Goal: Task Accomplishment & Management: Use online tool/utility

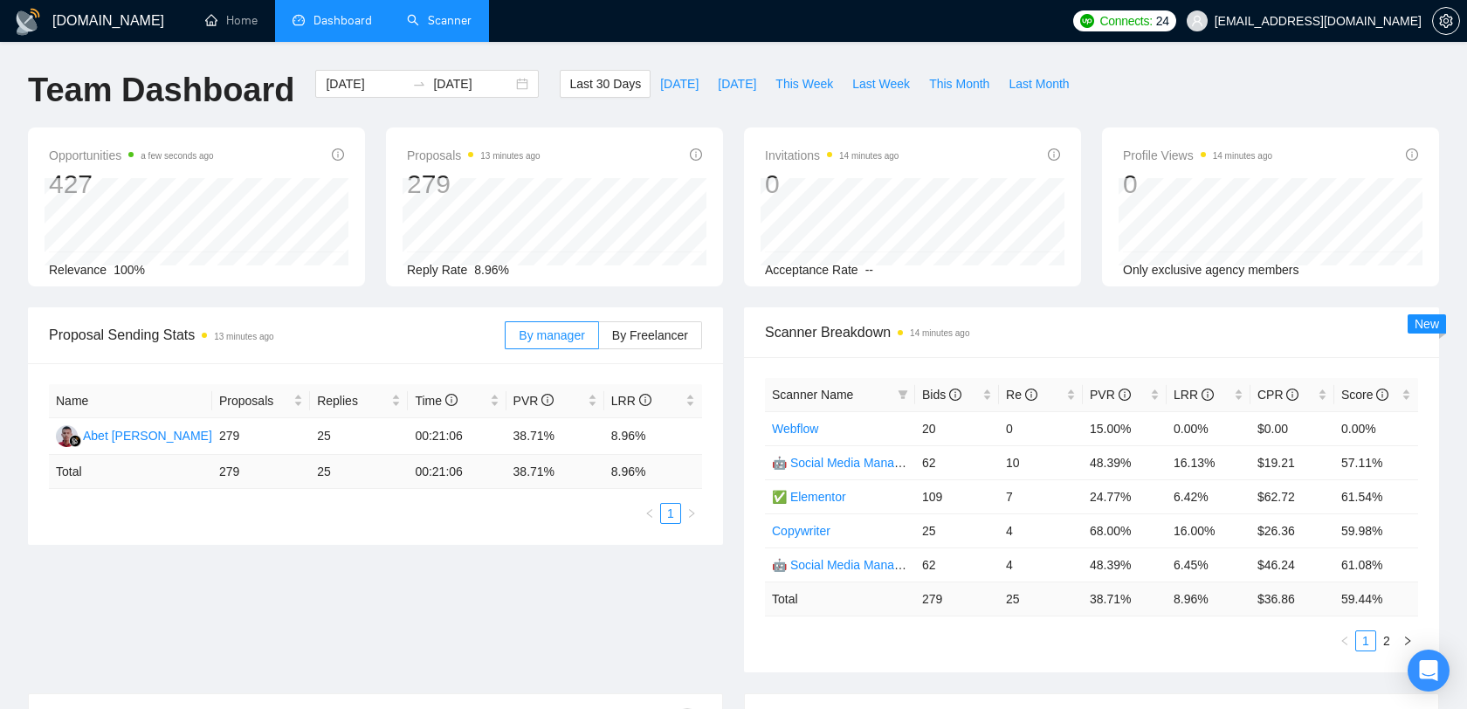
click at [443, 28] on link "Scanner" at bounding box center [439, 20] width 65 height 15
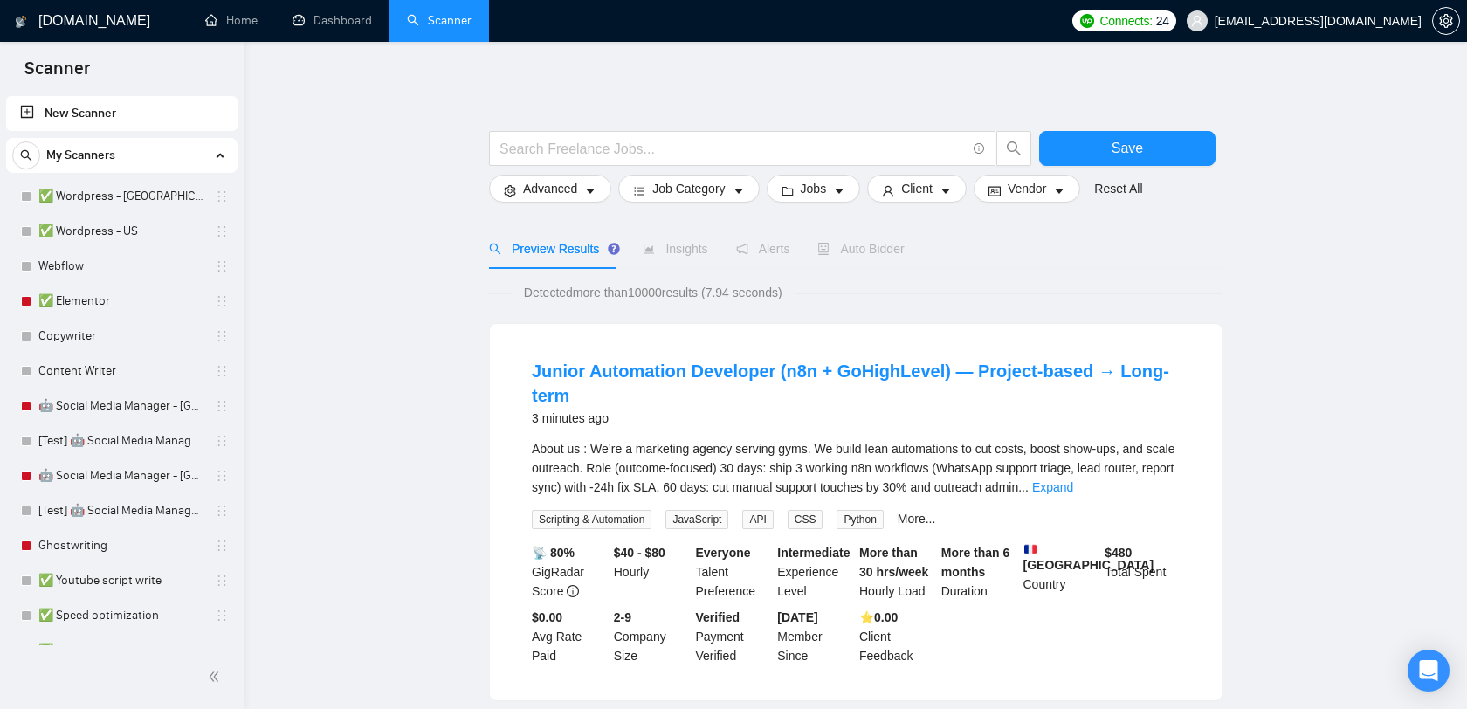
click at [1325, 21] on span "[EMAIL_ADDRESS][DOMAIN_NAME]" at bounding box center [1317, 21] width 207 height 0
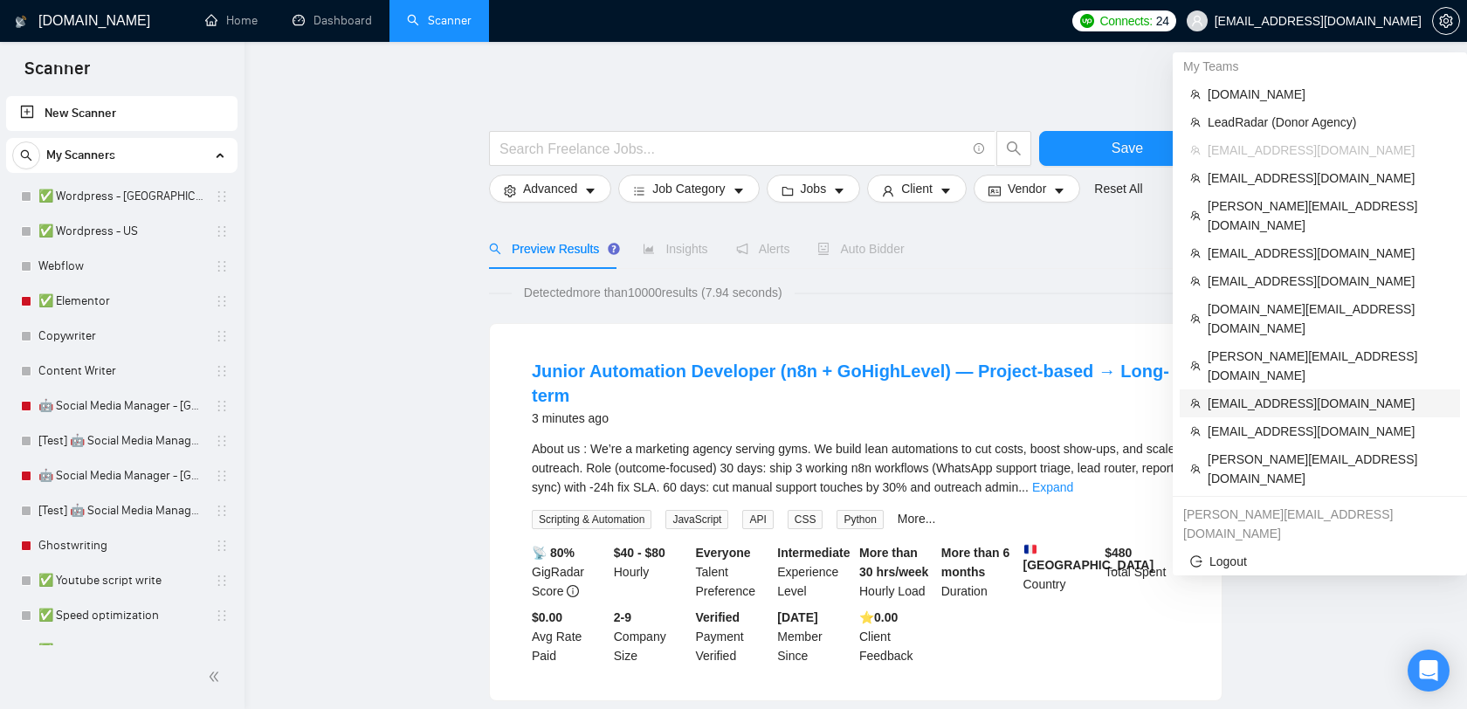
click at [1295, 394] on span "[EMAIL_ADDRESS][DOMAIN_NAME]" at bounding box center [1328, 403] width 242 height 19
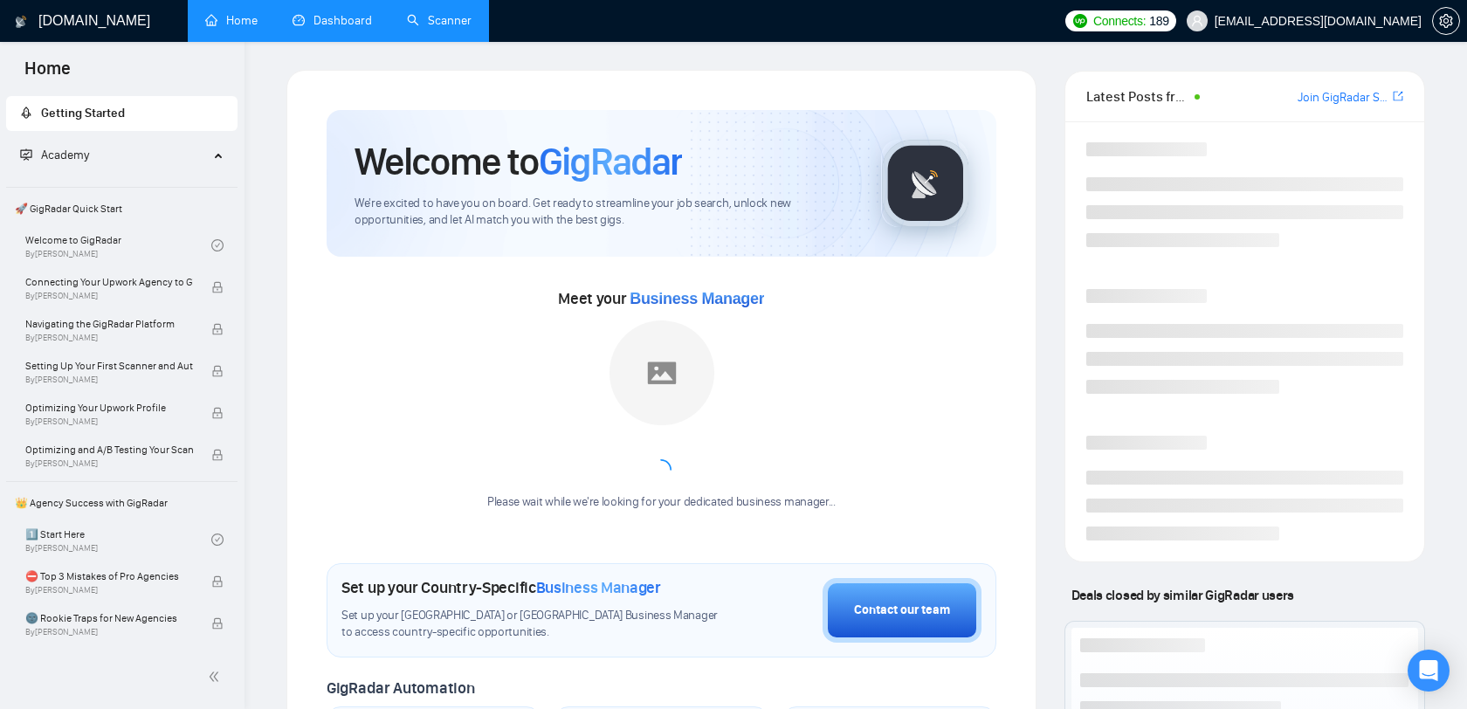
click at [343, 28] on link "Dashboard" at bounding box center [331, 20] width 79 height 15
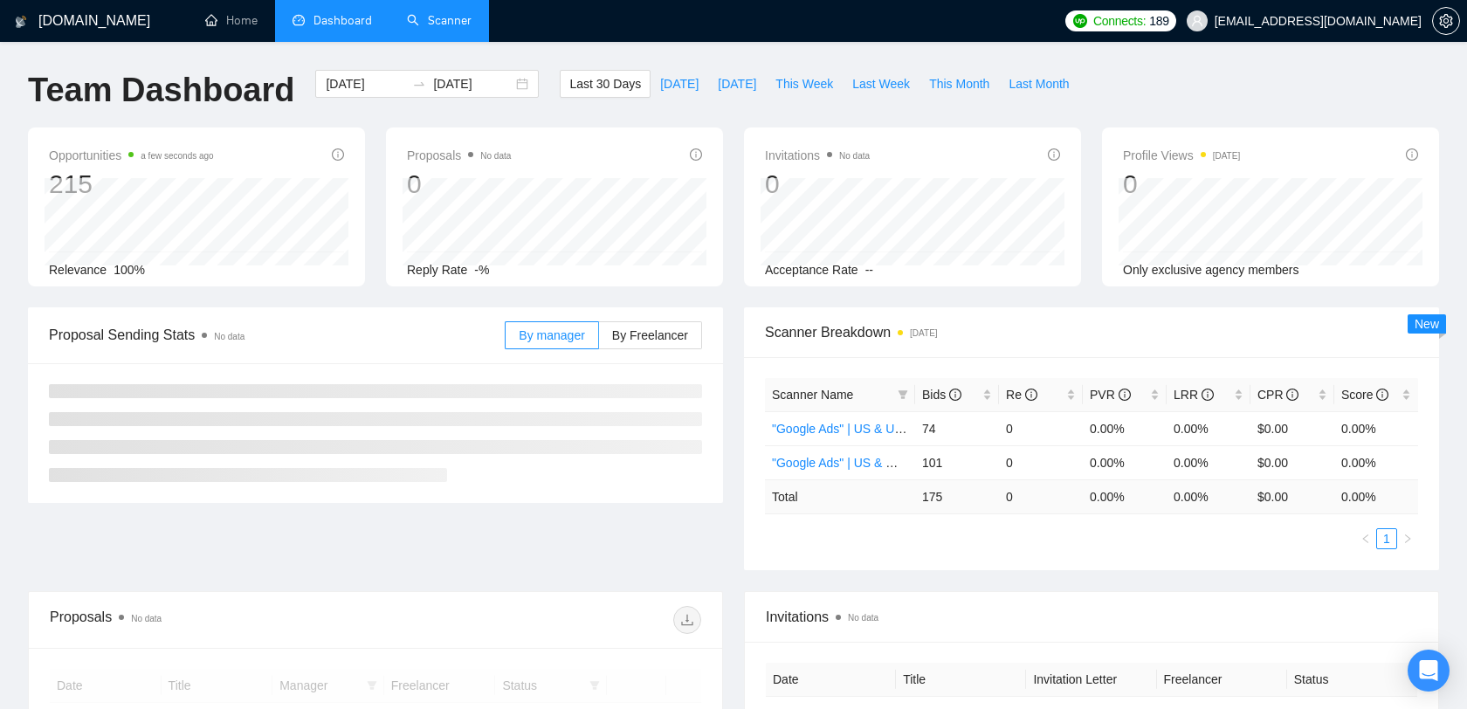
click at [350, 26] on span "Dashboard" at bounding box center [342, 20] width 58 height 15
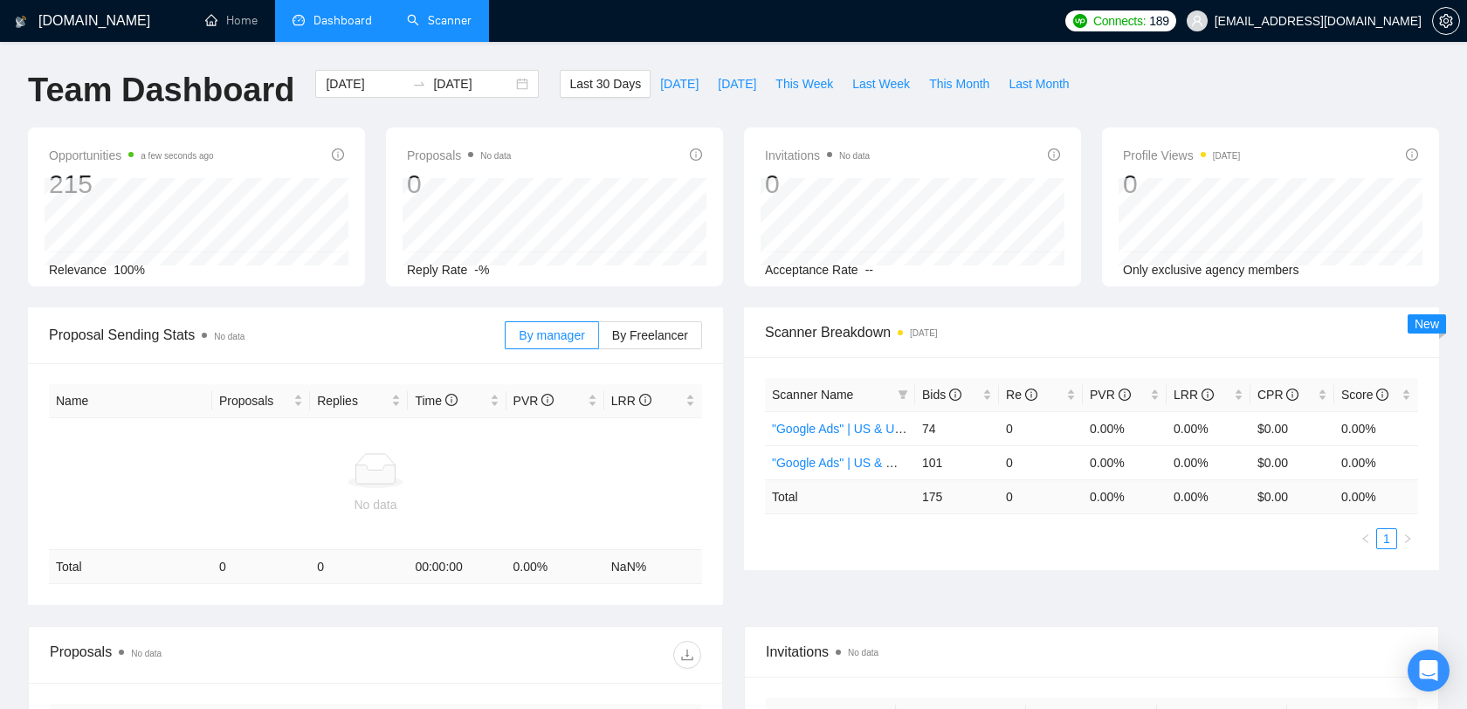
click at [435, 23] on link "Scanner" at bounding box center [439, 20] width 65 height 15
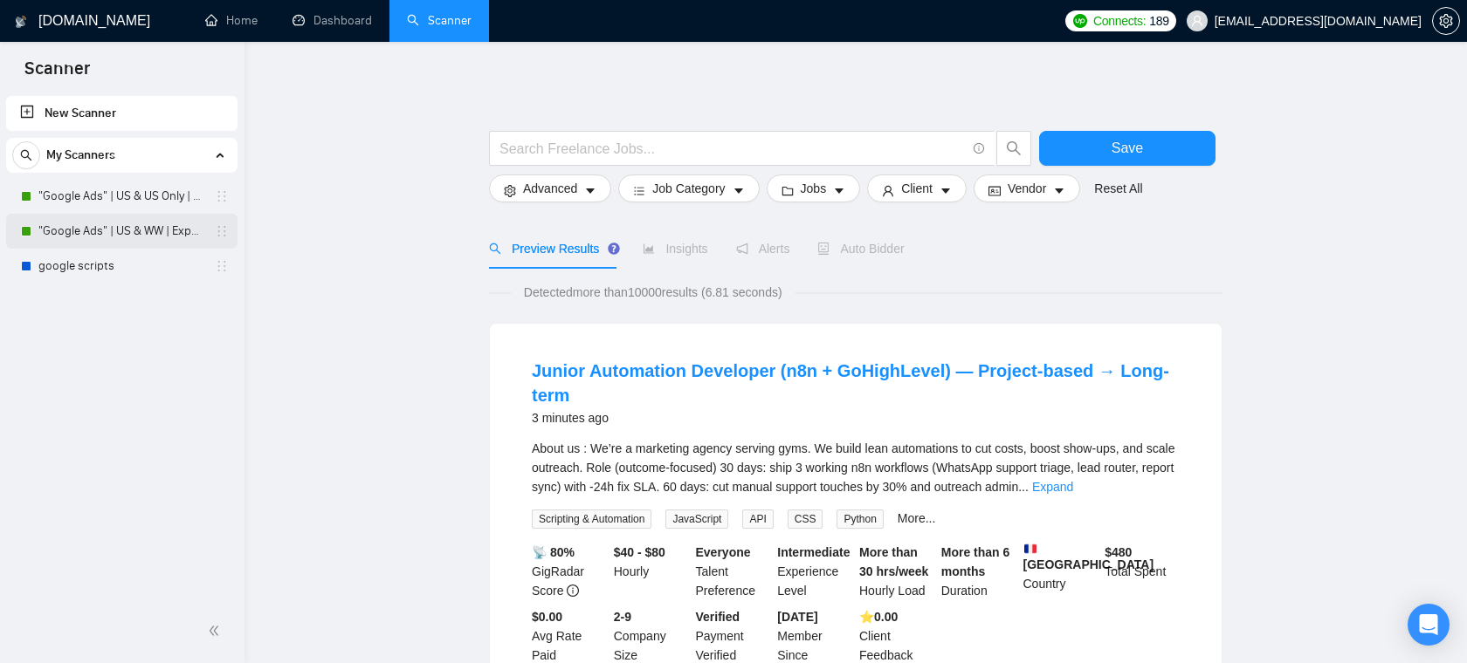
click at [99, 235] on link ""Google Ads" | US & WW | Expert" at bounding box center [121, 231] width 166 height 35
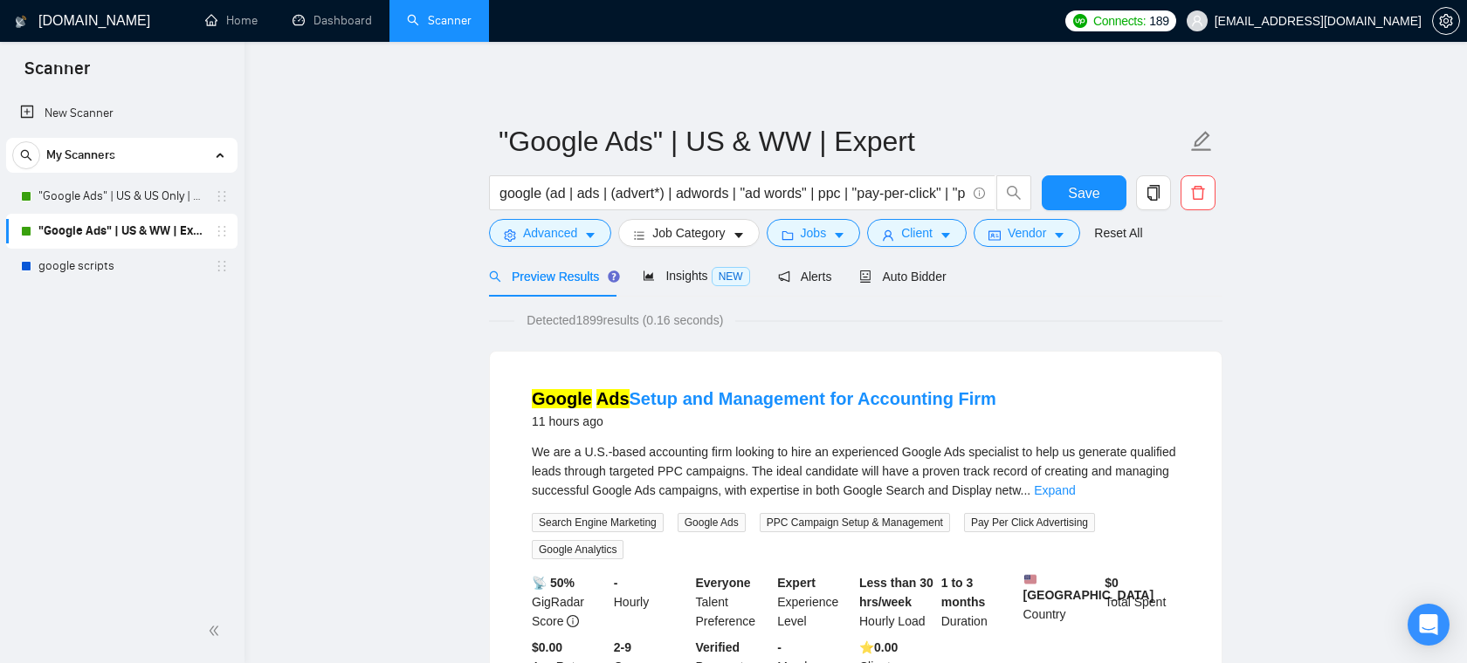
click at [587, 248] on form ""Google Ads" | US & WW | Expert google (ad | ads | (advert*) | adwords | "ad wo…" at bounding box center [855, 184] width 733 height 142
click at [586, 241] on icon "caret-down" at bounding box center [590, 236] width 12 height 12
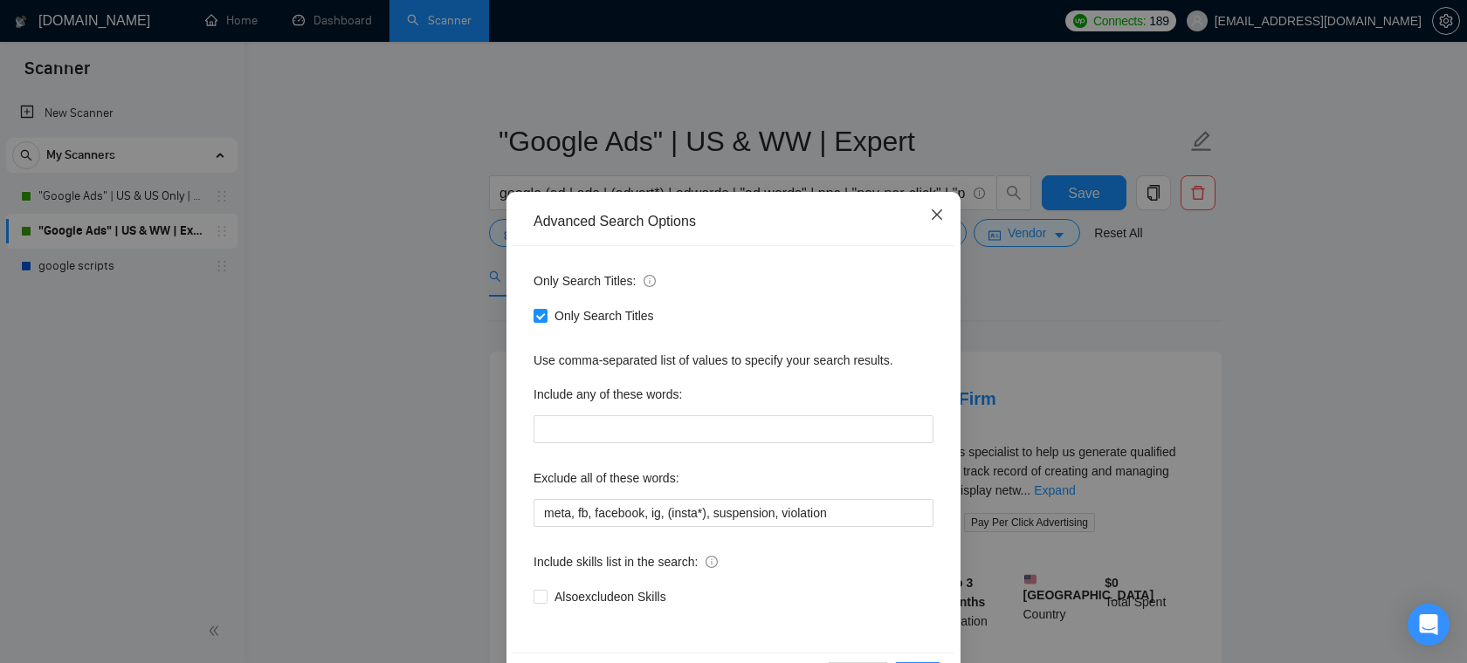
click at [944, 218] on span "Close" at bounding box center [936, 215] width 47 height 47
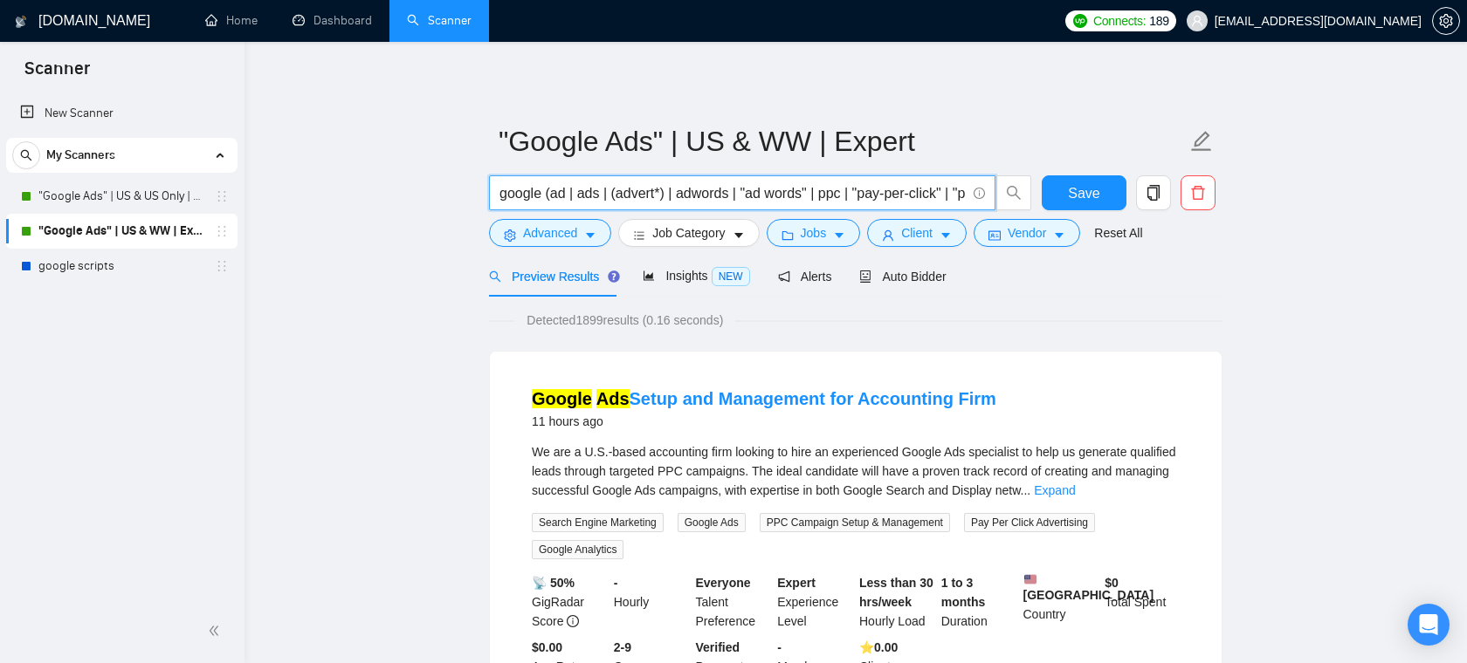
drag, startPoint x: 549, startPoint y: 195, endPoint x: 839, endPoint y: 193, distance: 289.8
click at [839, 193] on input "google (ad | ads | (advert*) | adwords | "ad words" | ppc | "pay-per-click" | "…" at bounding box center [732, 193] width 466 height 22
drag, startPoint x: 805, startPoint y: 194, endPoint x: 969, endPoint y: 192, distance: 164.1
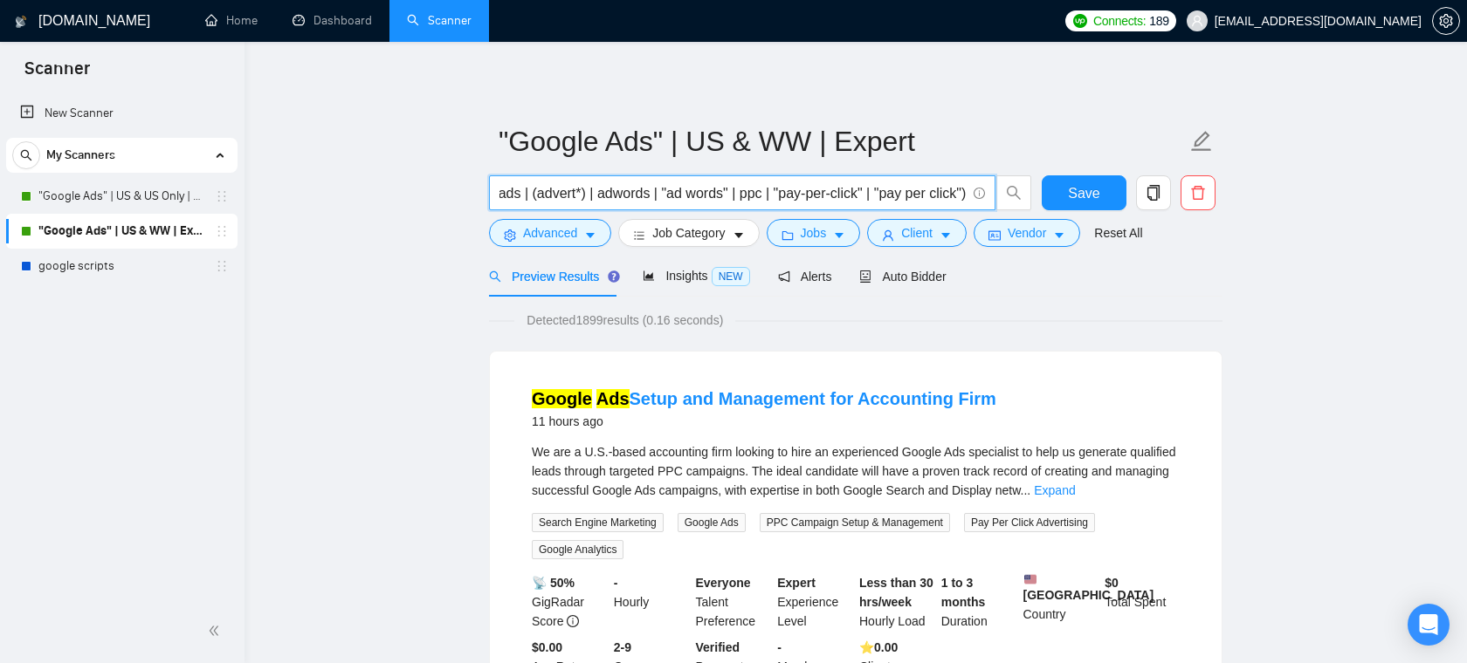
click at [969, 192] on span "google (ad | ads | (advert*) | adwords | "ad words" | ppc | "pay-per-click" | "…" at bounding box center [742, 192] width 506 height 35
click at [826, 244] on button "Jobs" at bounding box center [813, 233] width 94 height 28
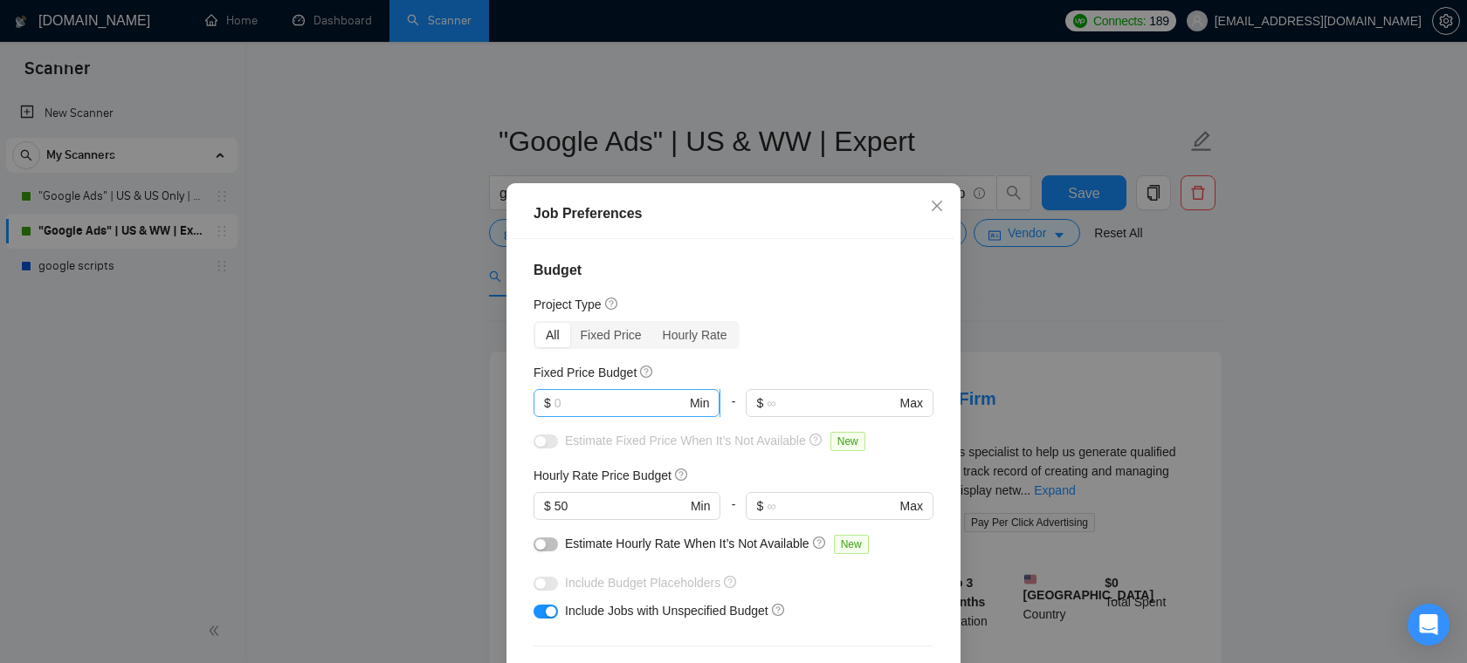
click at [618, 402] on input "text" at bounding box center [620, 403] width 132 height 19
click at [938, 202] on icon "close" at bounding box center [937, 206] width 14 height 14
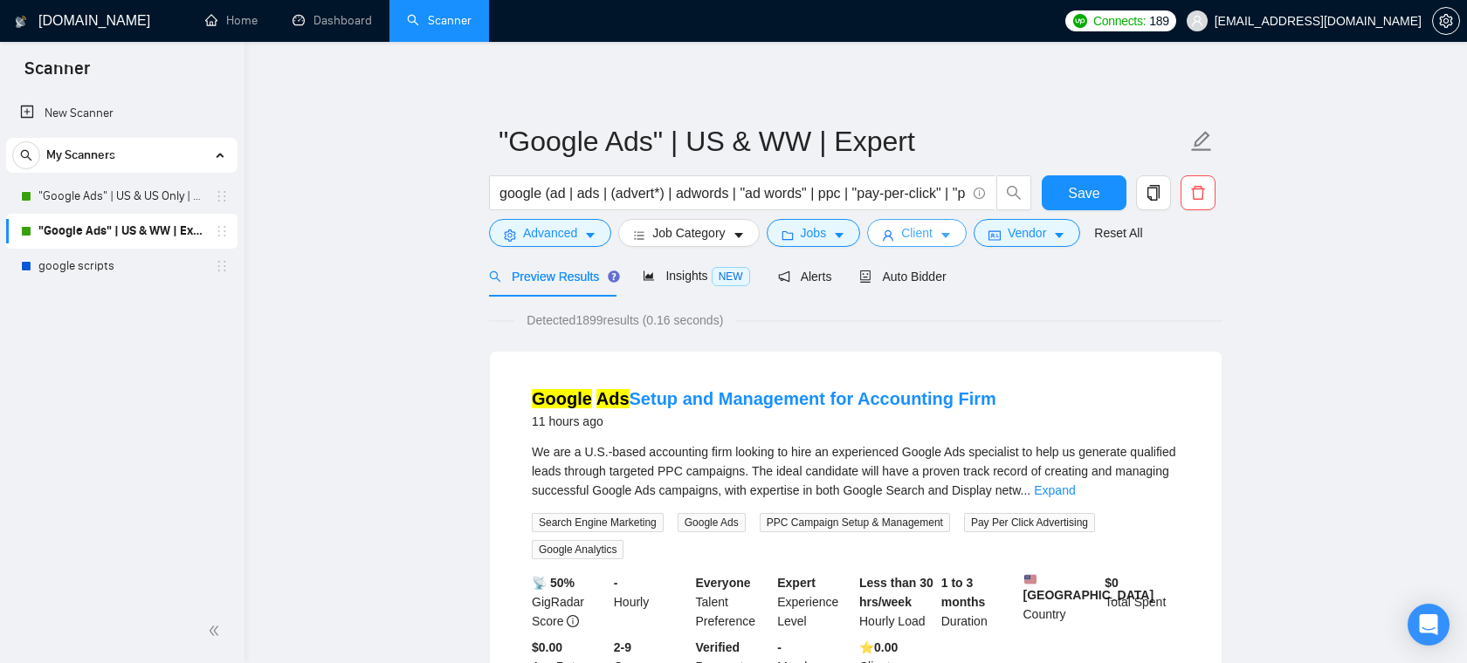
click at [941, 229] on button "Client" at bounding box center [917, 233] width 100 height 28
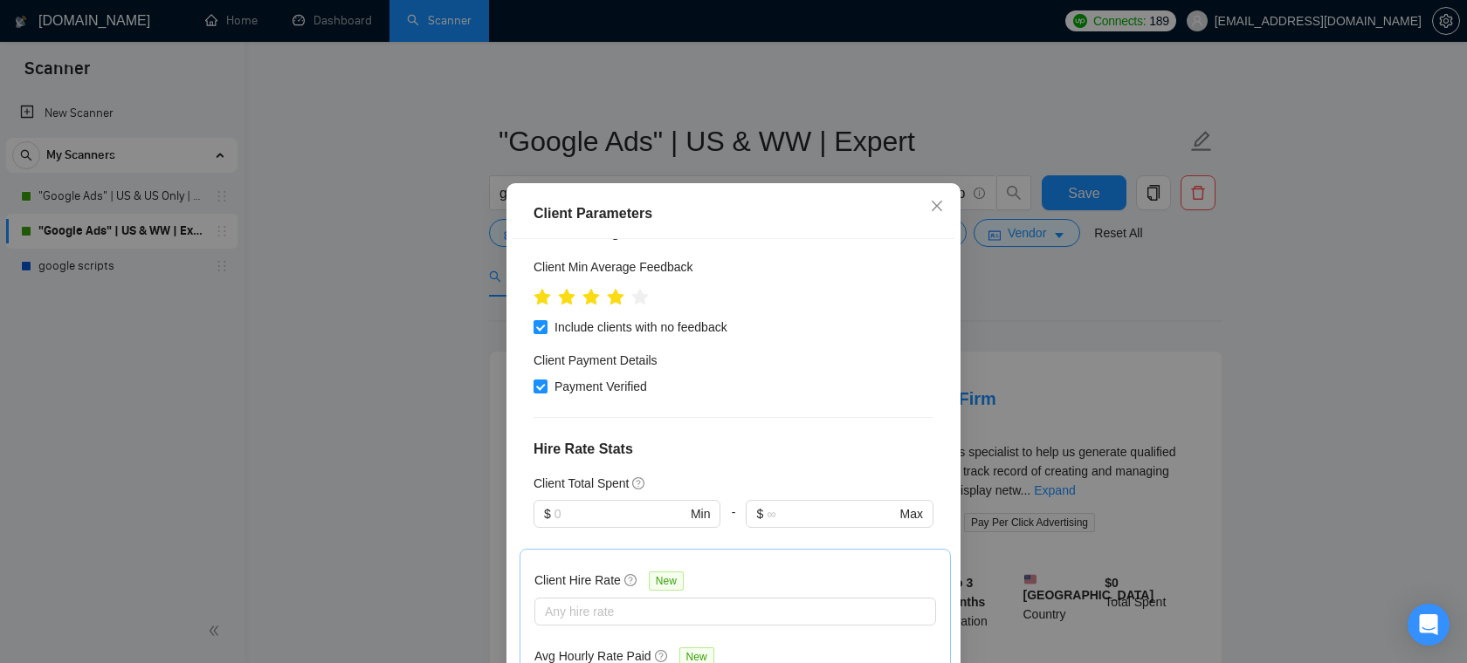
scroll to position [254, 0]
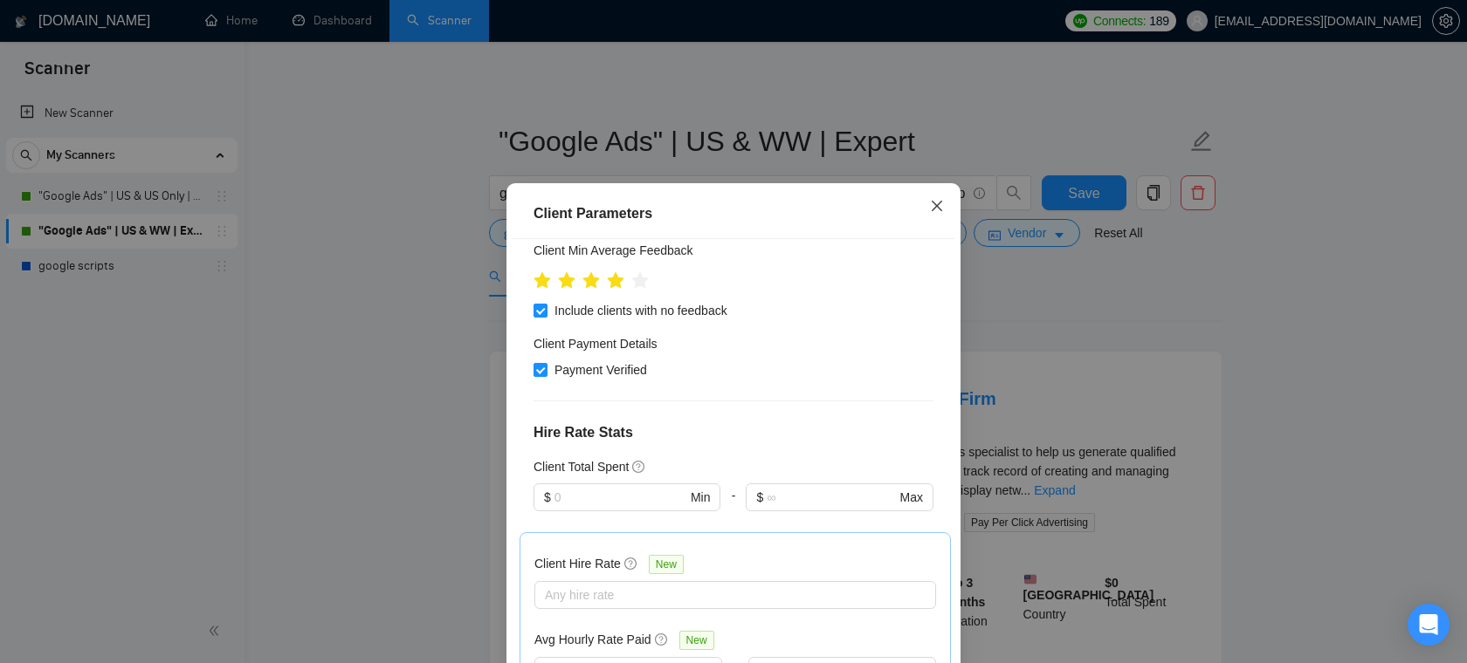
click at [932, 211] on icon "close" at bounding box center [937, 206] width 14 height 14
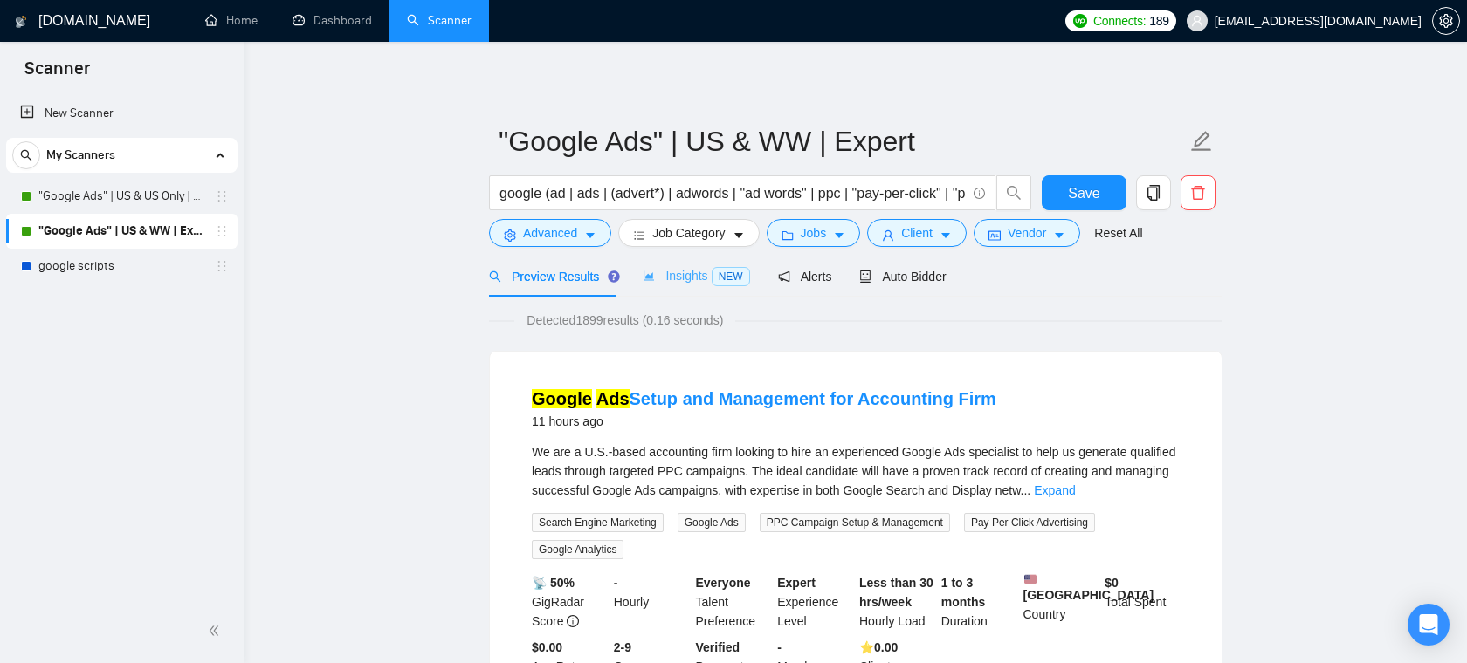
click at [676, 286] on div "Insights NEW" at bounding box center [696, 276] width 107 height 41
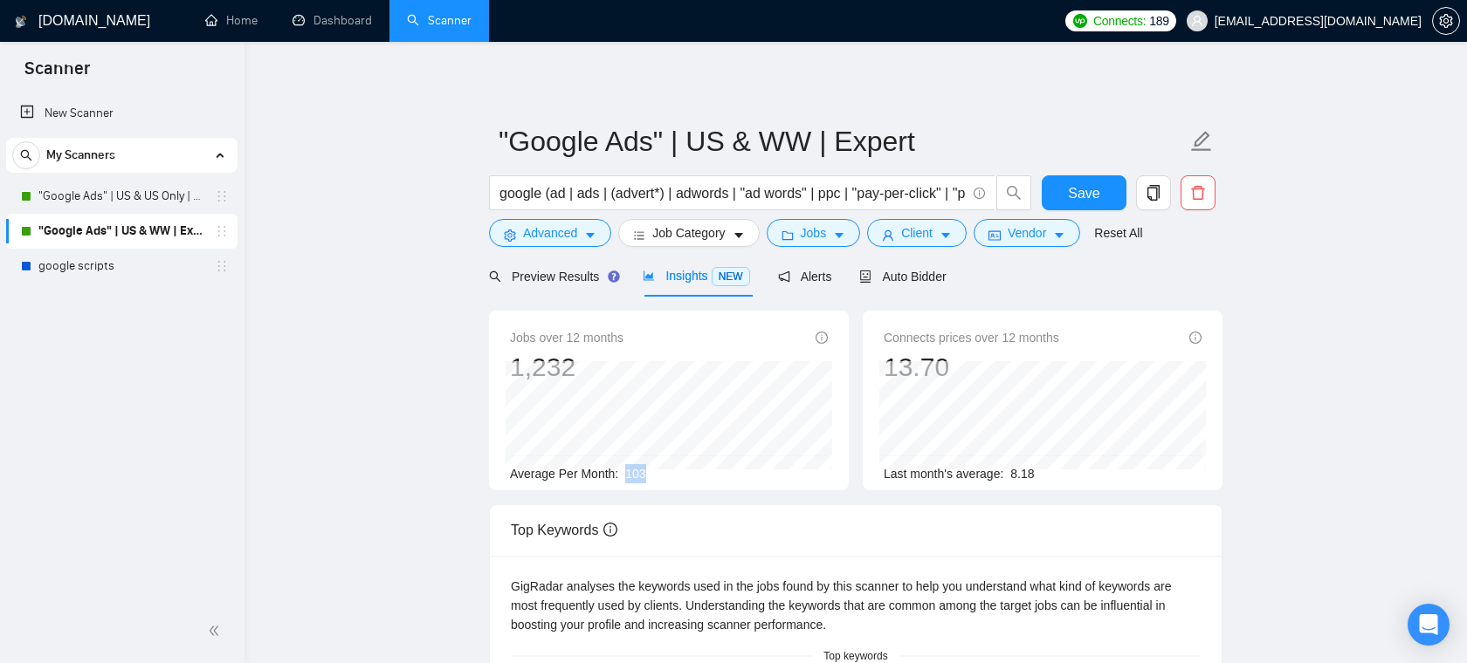
drag, startPoint x: 654, startPoint y: 474, endPoint x: 622, endPoint y: 476, distance: 31.5
click at [622, 476] on div "Average Per Month: 103" at bounding box center [669, 473] width 318 height 19
click at [687, 481] on div "Average Per Month: 103" at bounding box center [669, 473] width 318 height 19
click at [554, 280] on span "Preview Results" at bounding box center [552, 277] width 126 height 14
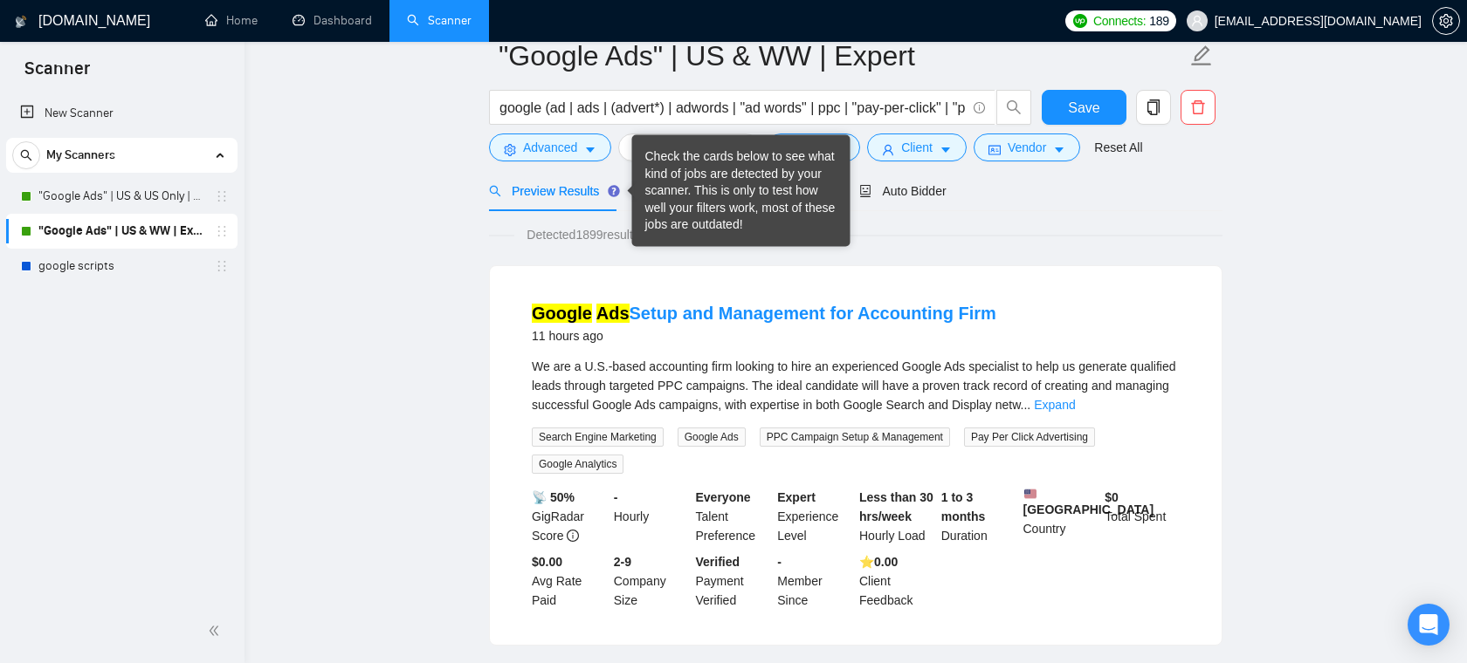
scroll to position [11, 0]
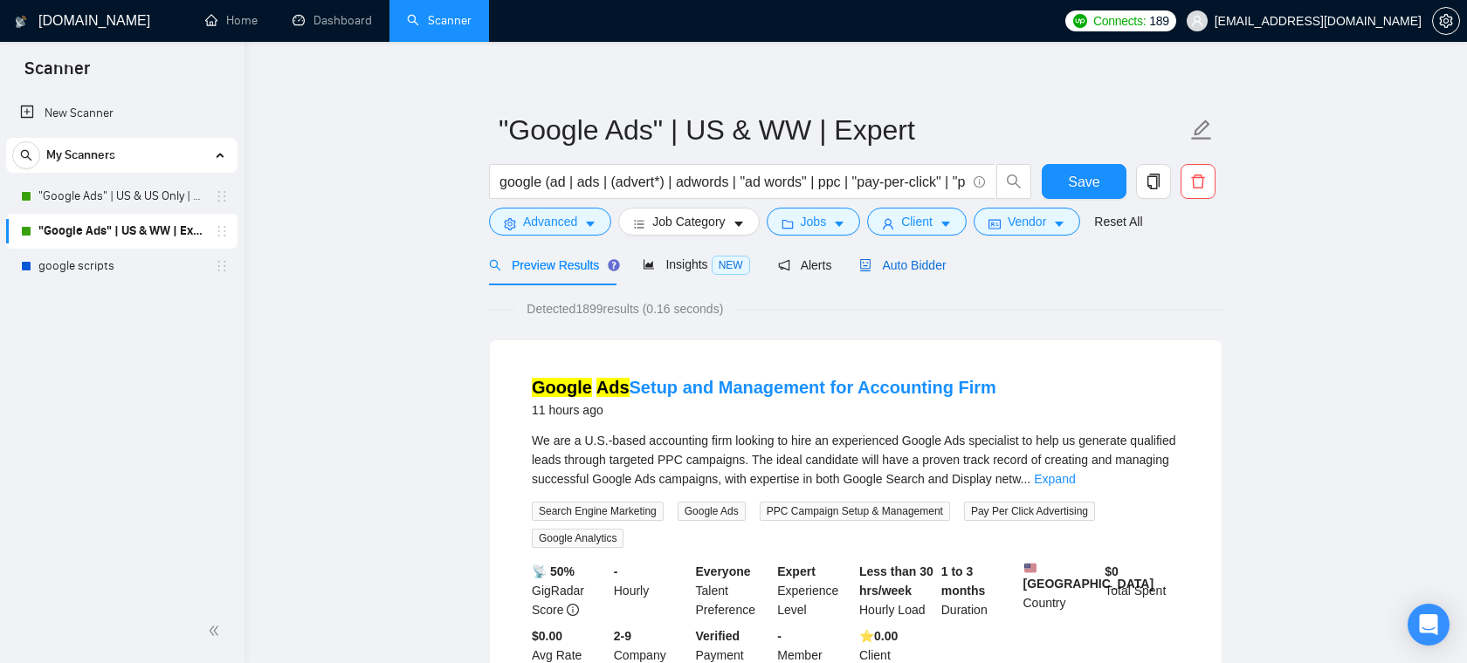
click at [904, 267] on span "Auto Bidder" at bounding box center [902, 265] width 86 height 14
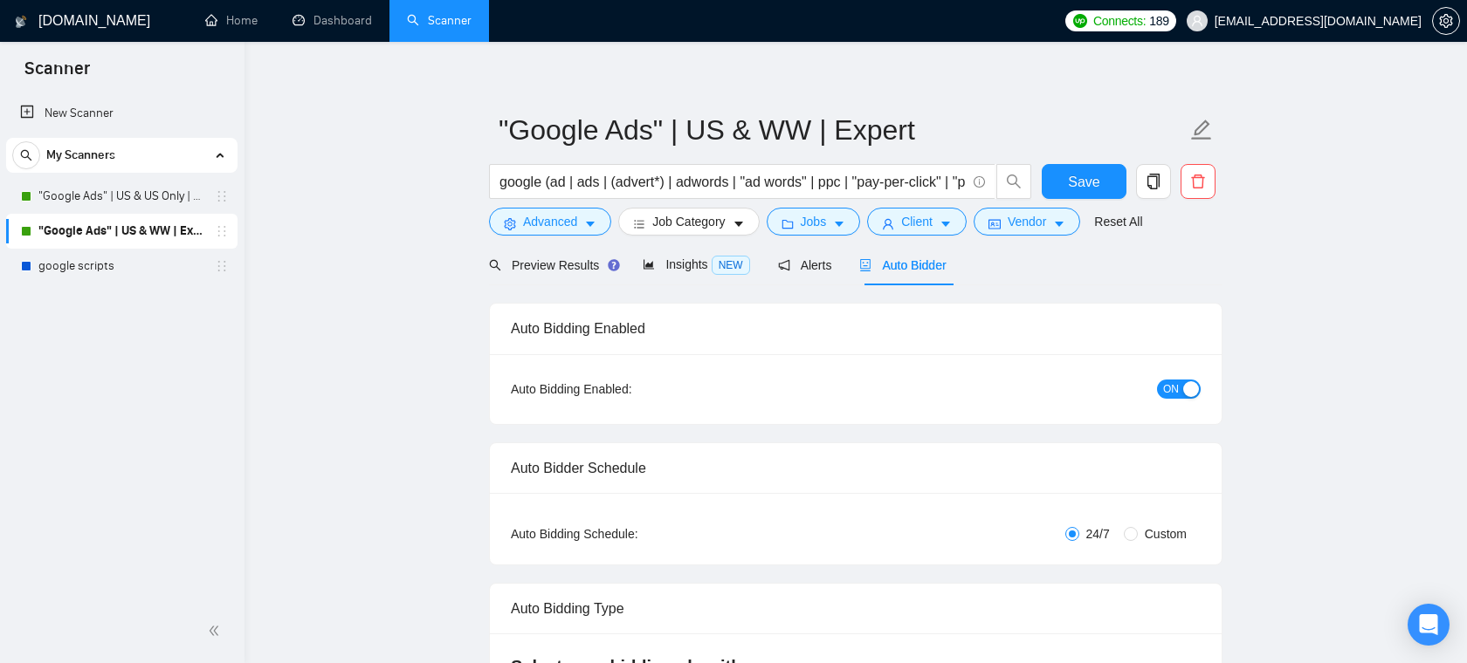
checkbox input "true"
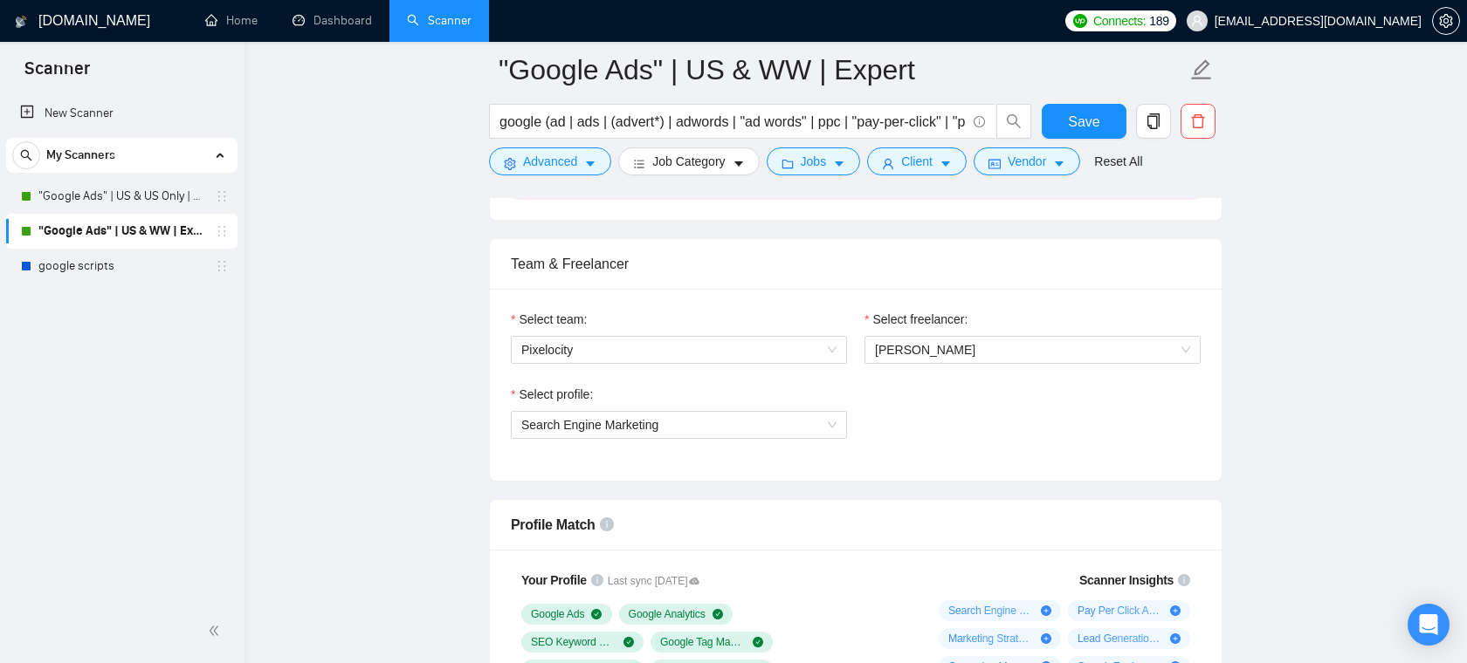
scroll to position [890, 0]
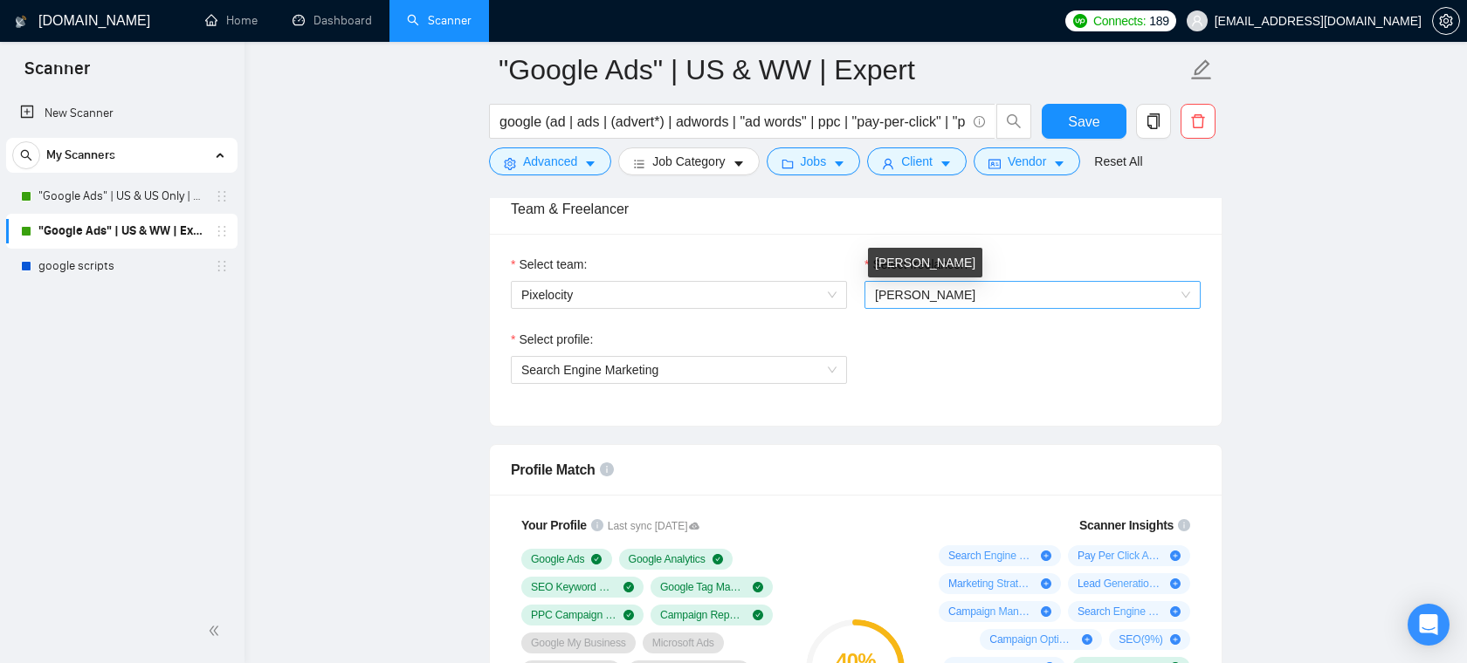
click at [940, 301] on span "[PERSON_NAME]" at bounding box center [925, 295] width 100 height 14
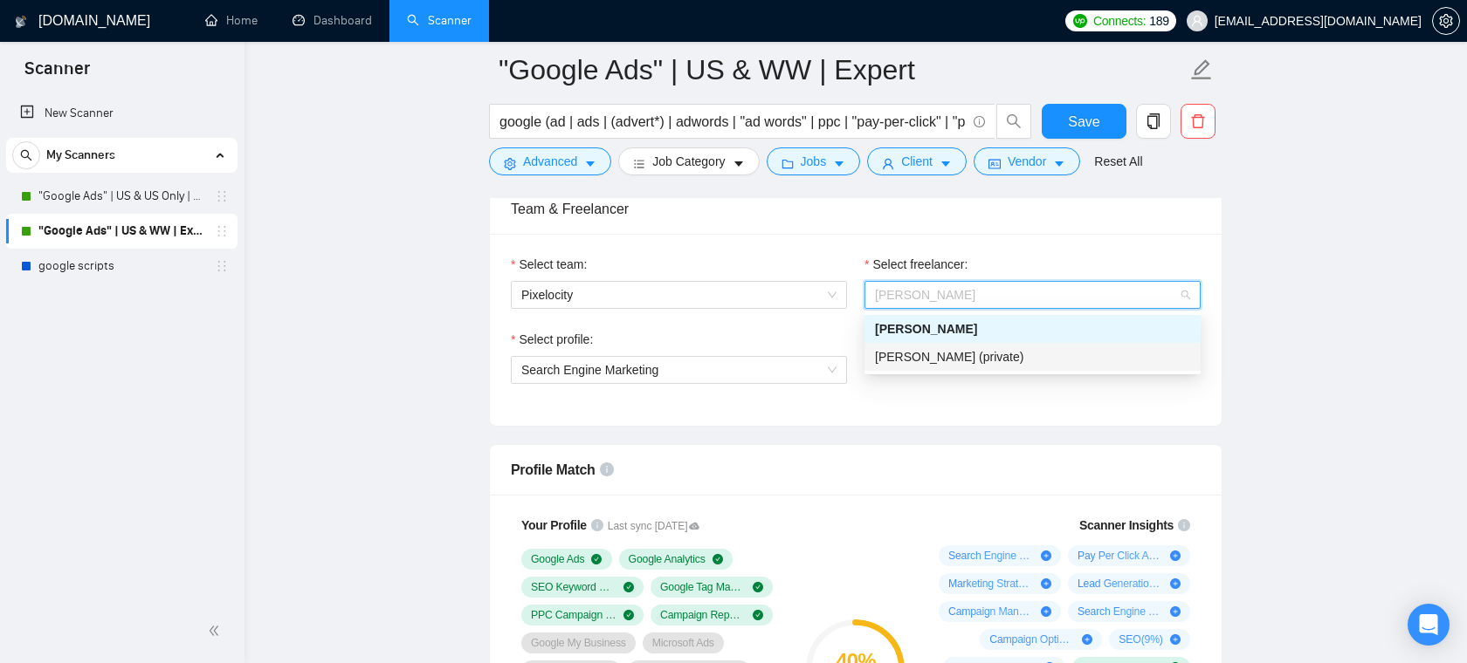
click at [959, 229] on div "Team & Freelancer" at bounding box center [856, 209] width 690 height 50
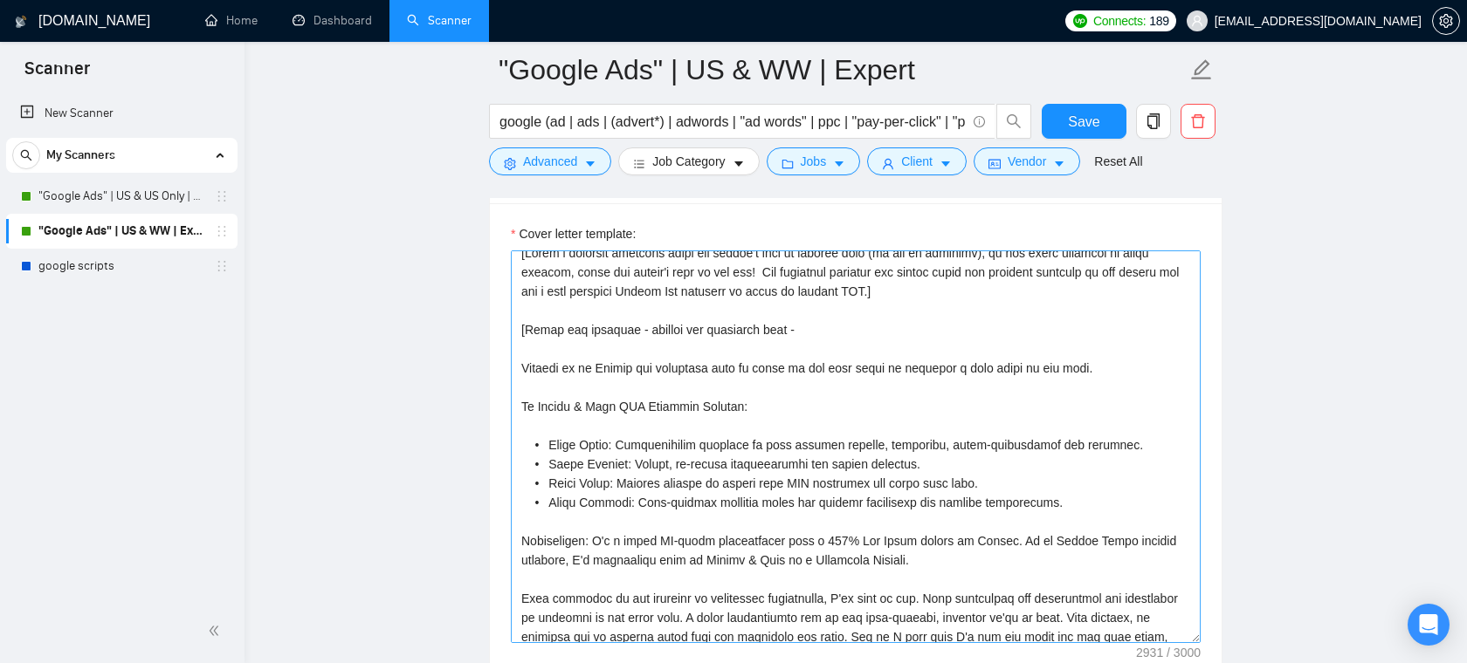
scroll to position [0, 0]
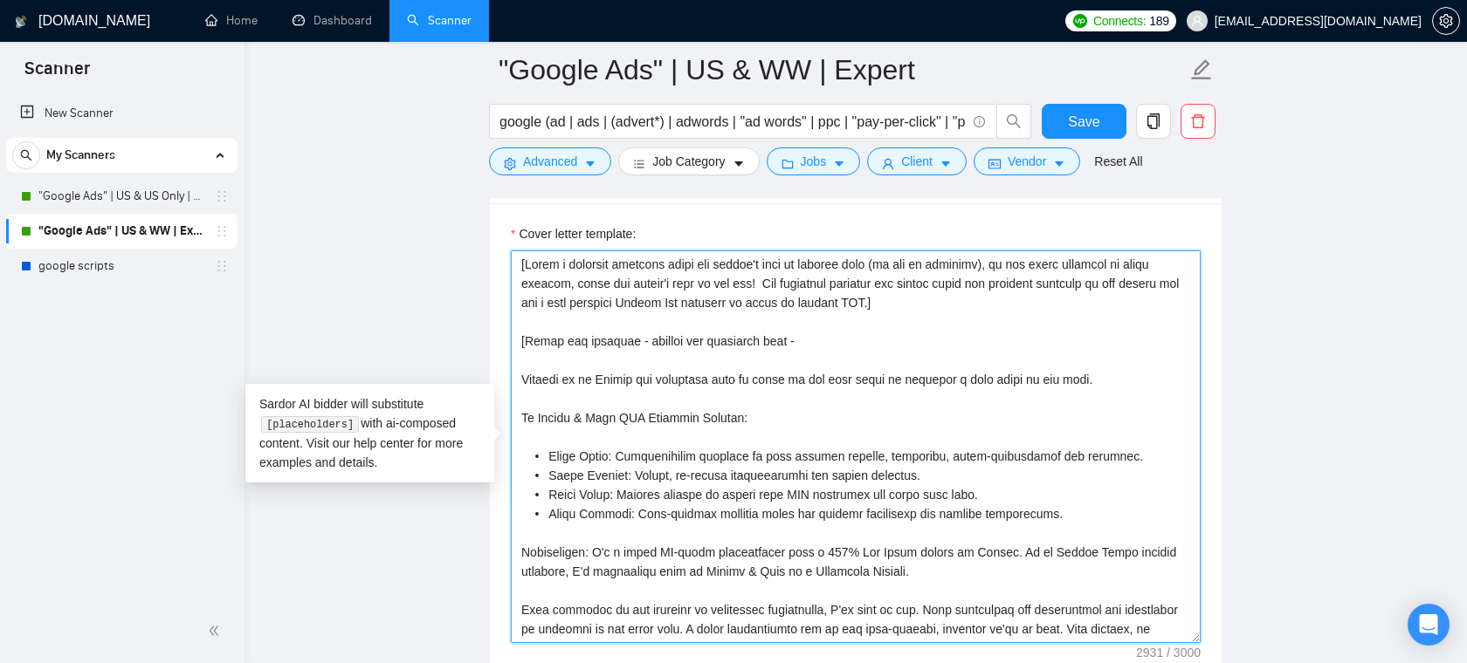
drag, startPoint x: 522, startPoint y: 379, endPoint x: 832, endPoint y: 538, distance: 348.3
click at [832, 538] on textarea "Cover letter template:" at bounding box center [856, 447] width 690 height 393
click at [808, 422] on textarea "Cover letter template:" at bounding box center [856, 447] width 690 height 393
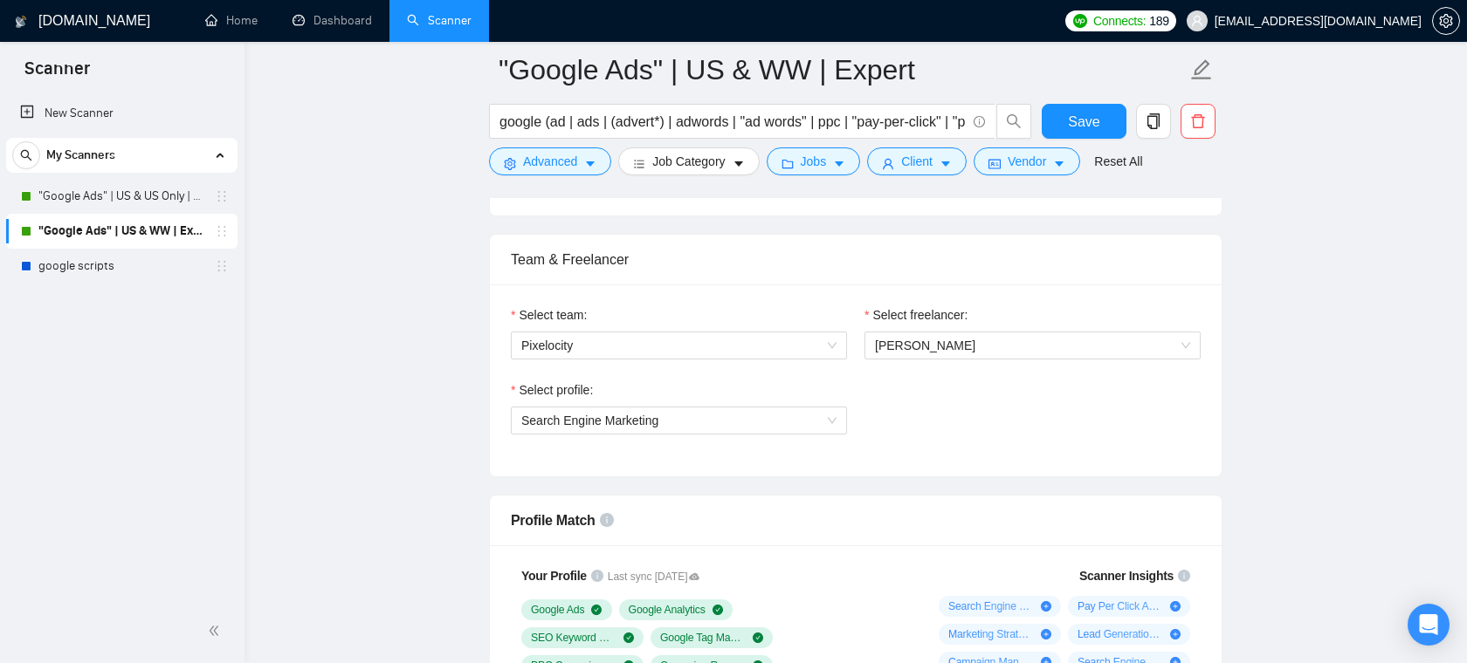
scroll to position [839, 0]
click at [168, 209] on link ""Google Ads" | US & US Only | Expert" at bounding box center [121, 196] width 166 height 35
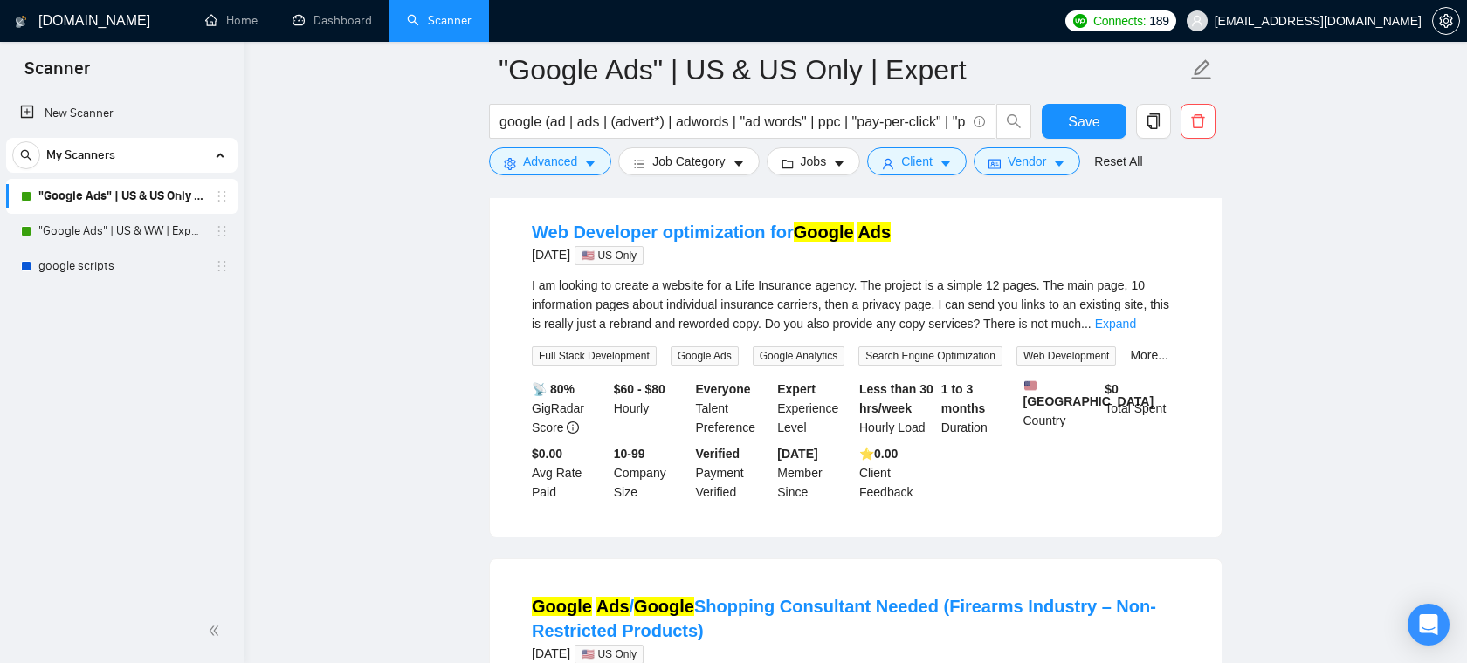
scroll to position [201, 0]
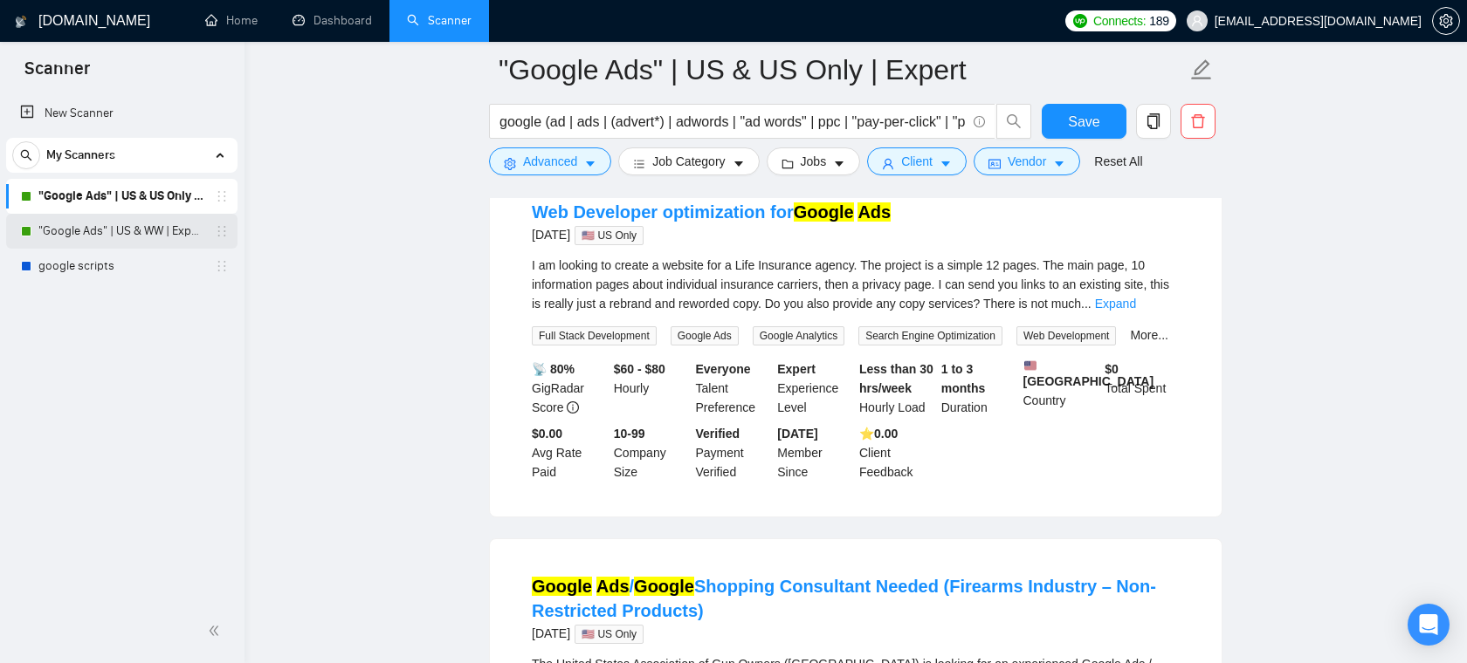
click at [122, 237] on link ""Google Ads" | US & WW | Expert" at bounding box center [121, 231] width 166 height 35
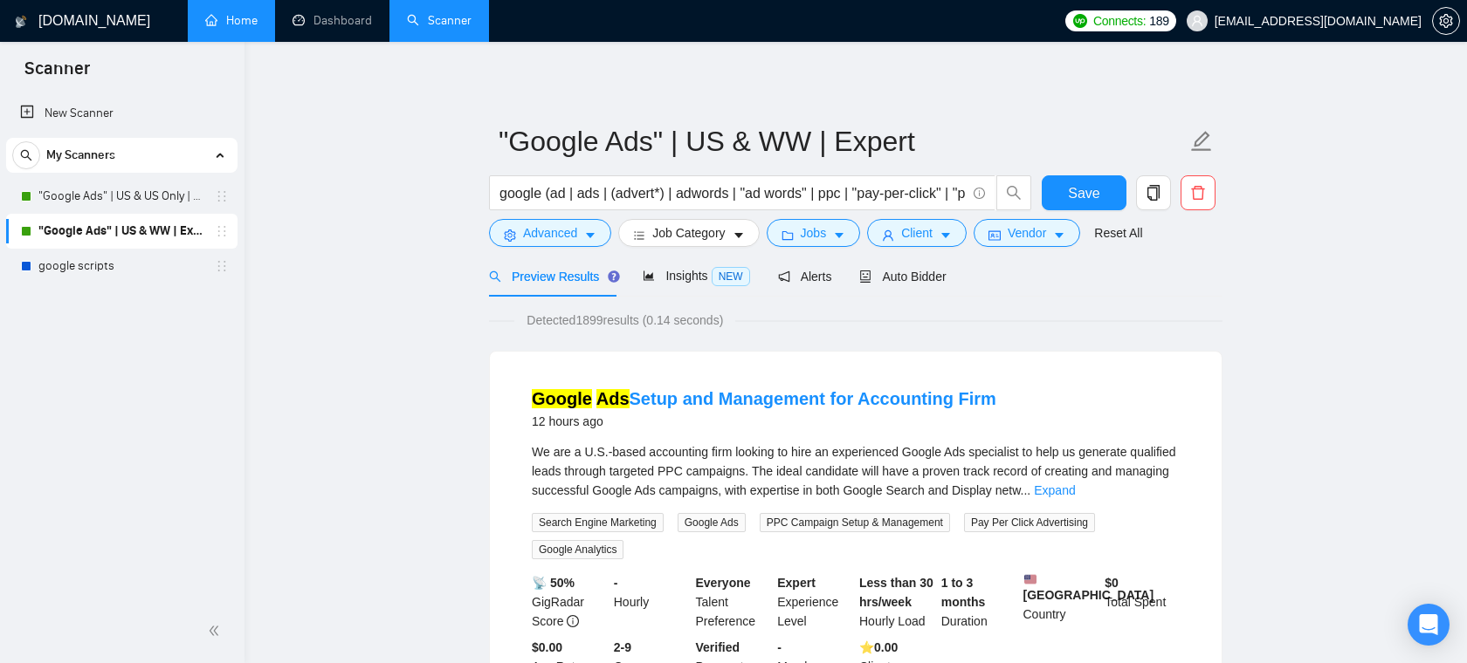
click at [222, 28] on link "Home" at bounding box center [231, 20] width 52 height 15
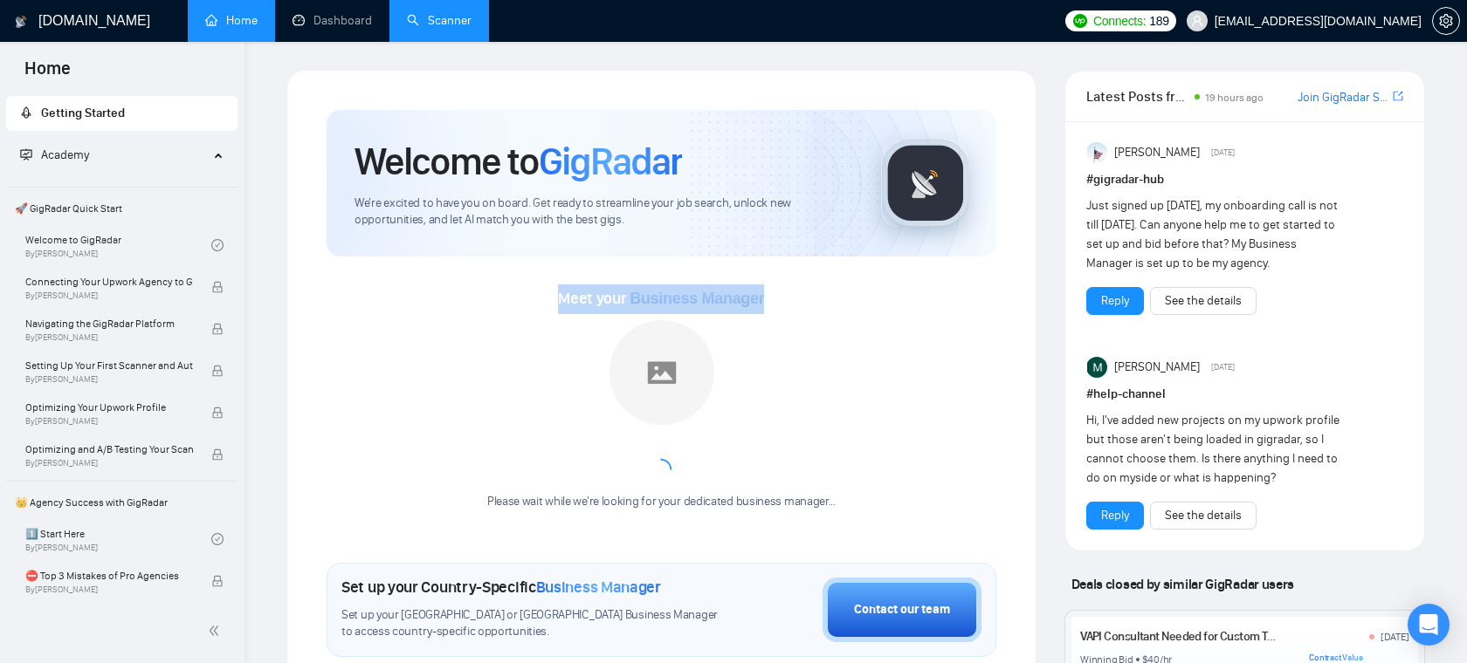
drag, startPoint x: 561, startPoint y: 301, endPoint x: 769, endPoint y: 293, distance: 207.9
click at [769, 293] on div "Meet your Business Manager Please wait while we're looking for your dedicated b…" at bounding box center [661, 407] width 670 height 244
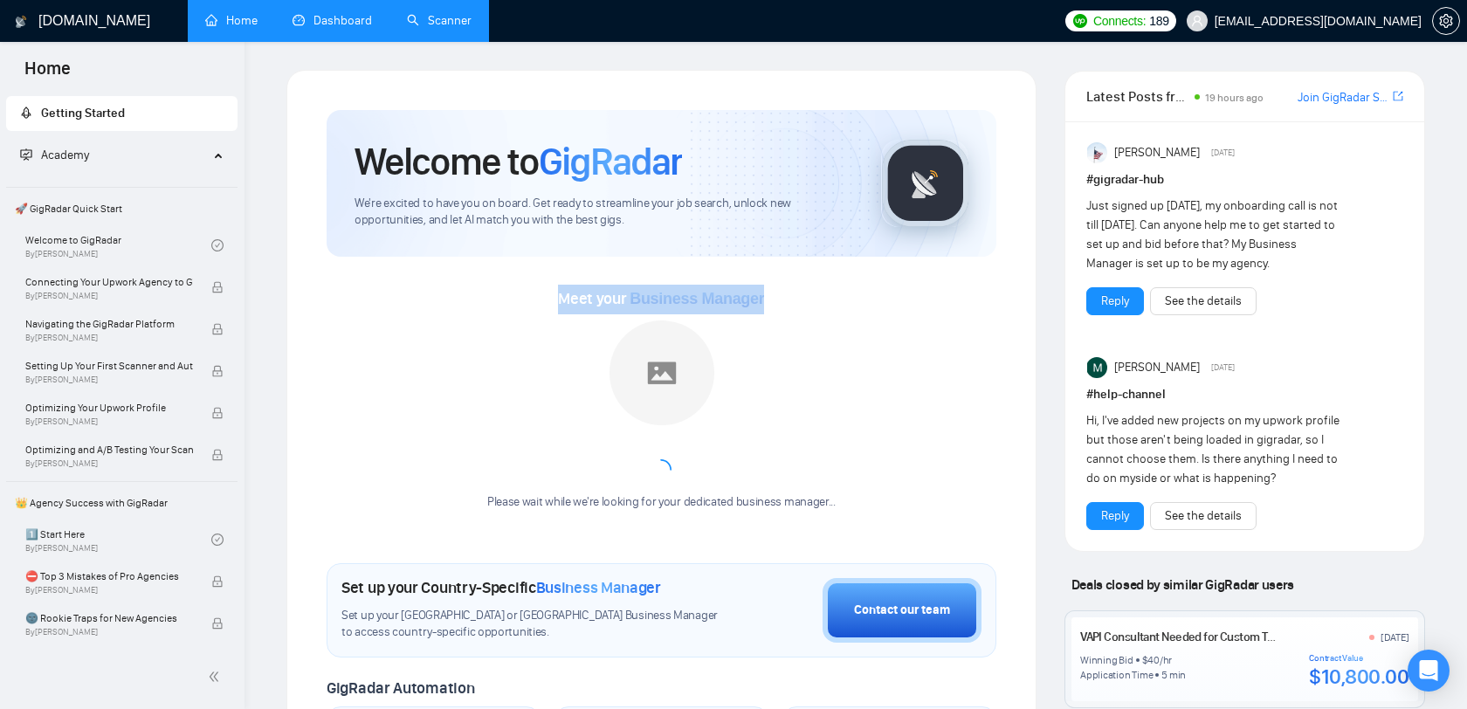
click at [323, 19] on link "Dashboard" at bounding box center [331, 20] width 79 height 15
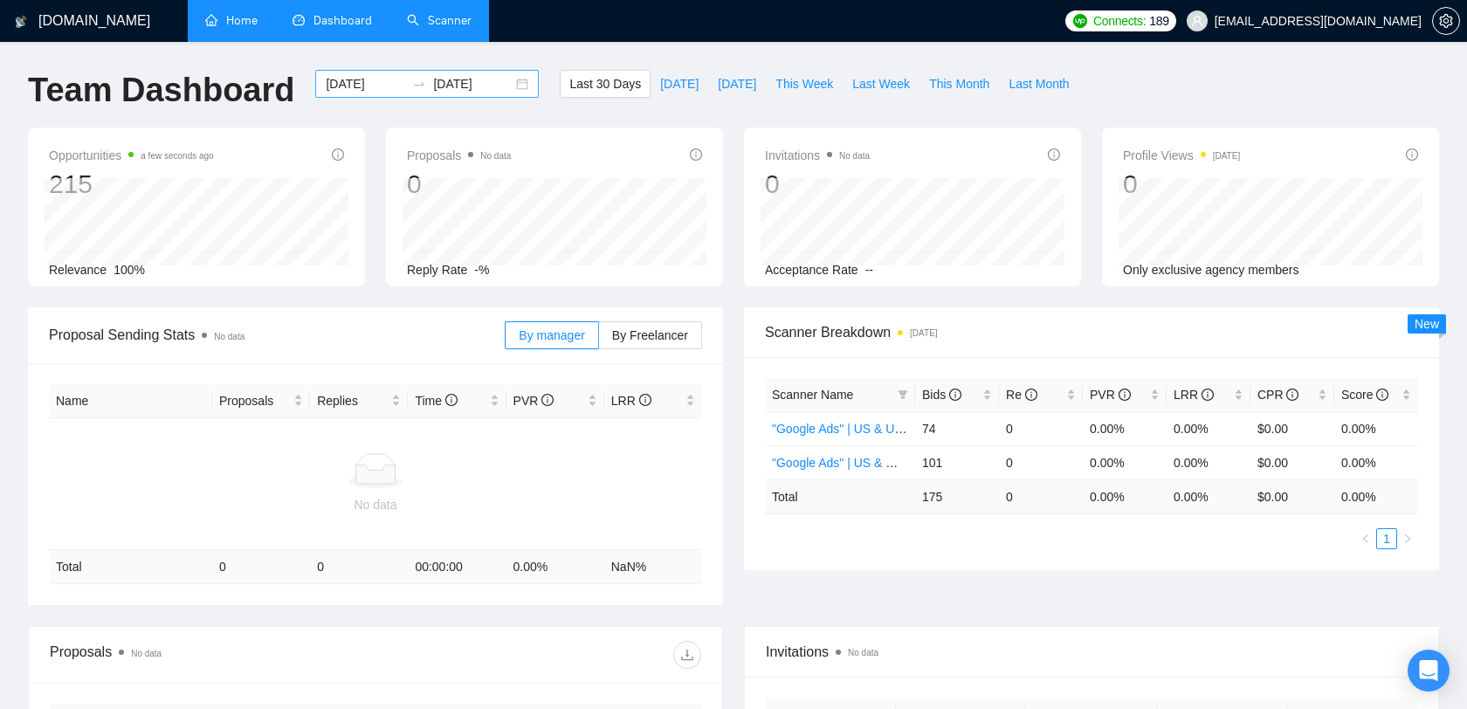
click at [358, 83] on input "[DATE]" at bounding box center [365, 83] width 79 height 19
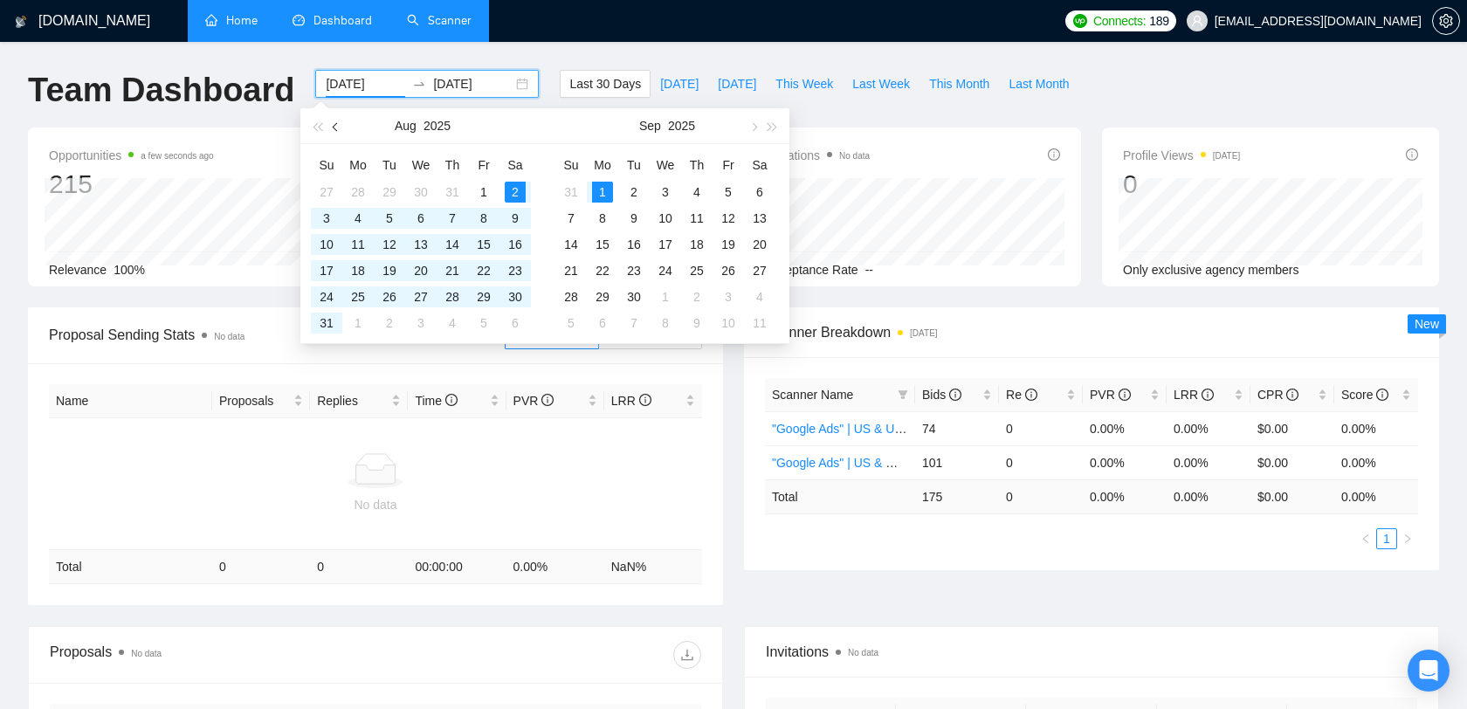
click at [340, 127] on button "button" at bounding box center [335, 125] width 19 height 35
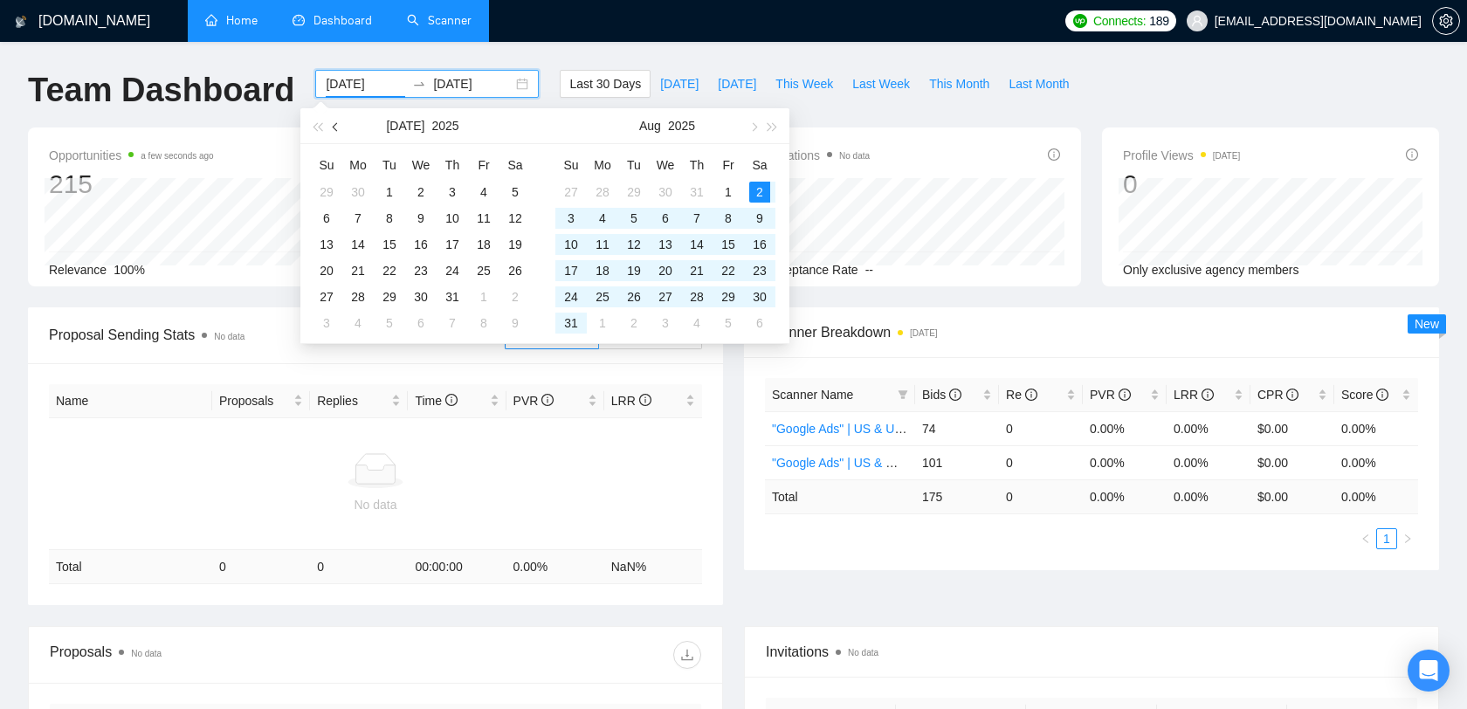
click at [340, 127] on button "button" at bounding box center [335, 125] width 19 height 35
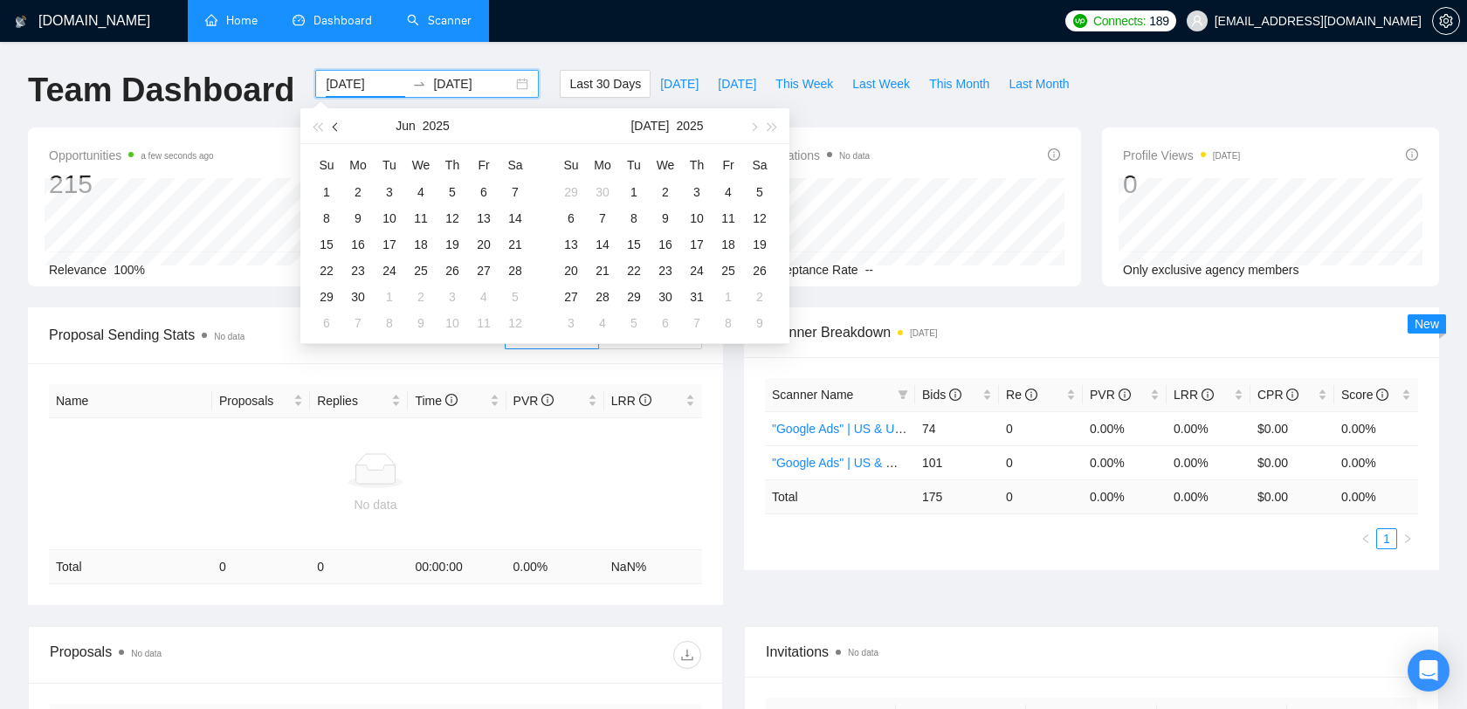
click at [339, 125] on span "button" at bounding box center [337, 126] width 9 height 9
type input "[DATE]"
click at [397, 189] on div "1" at bounding box center [389, 192] width 21 height 21
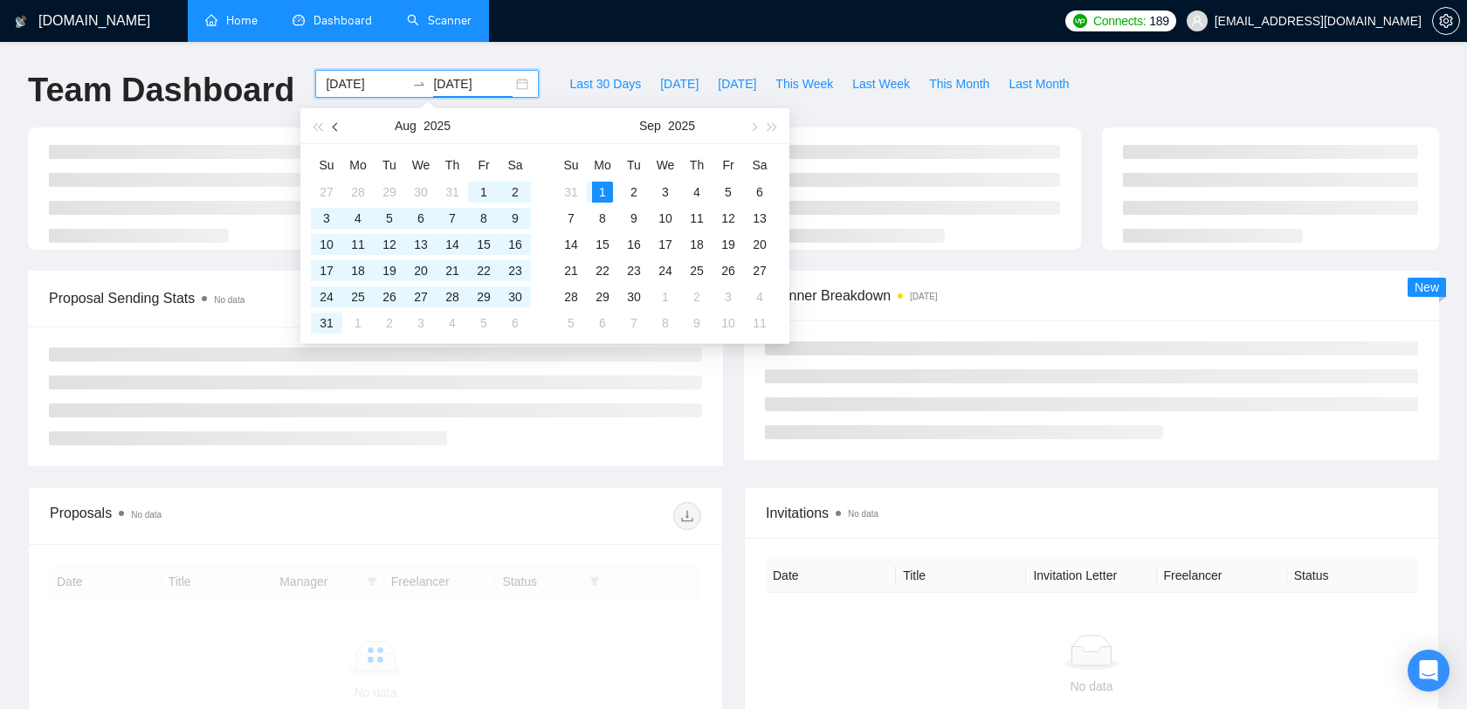
click at [340, 128] on button "button" at bounding box center [335, 125] width 19 height 35
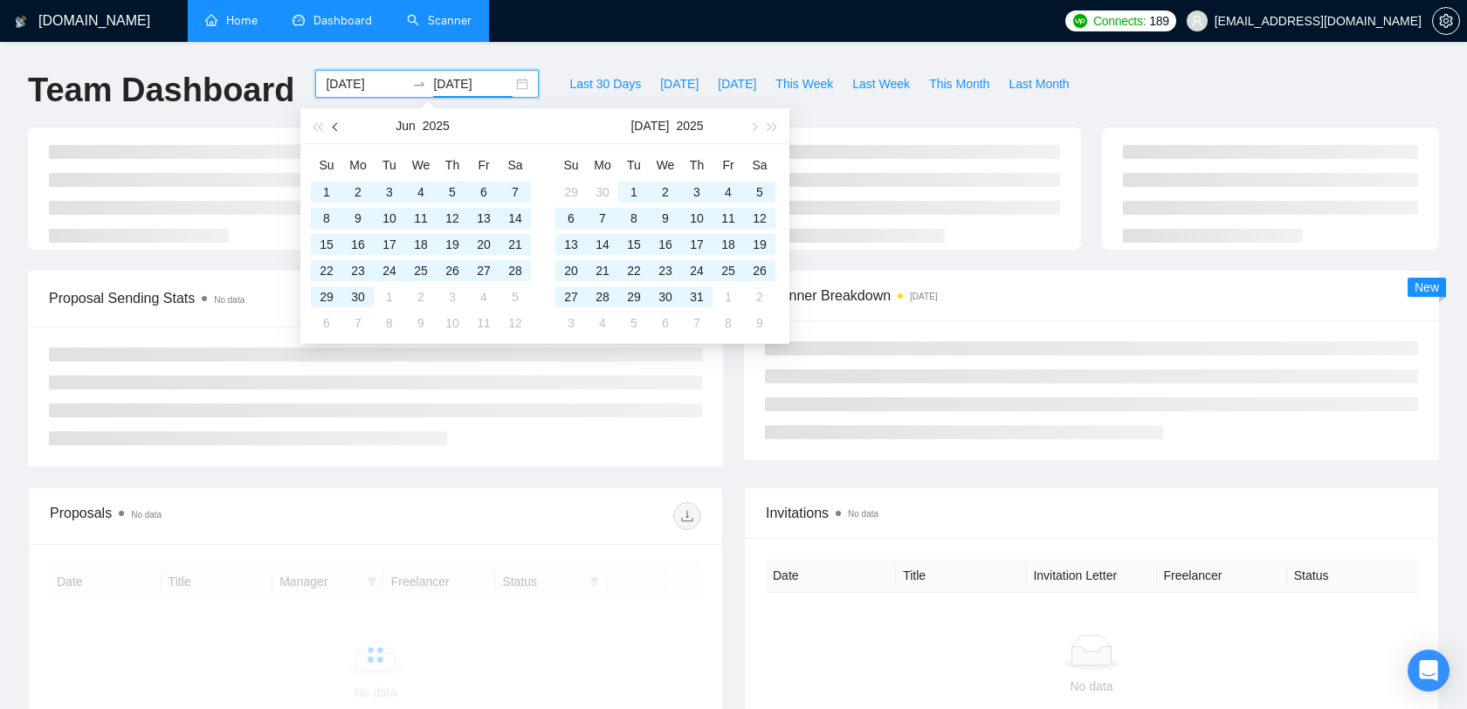
click at [340, 128] on button "button" at bounding box center [335, 125] width 19 height 35
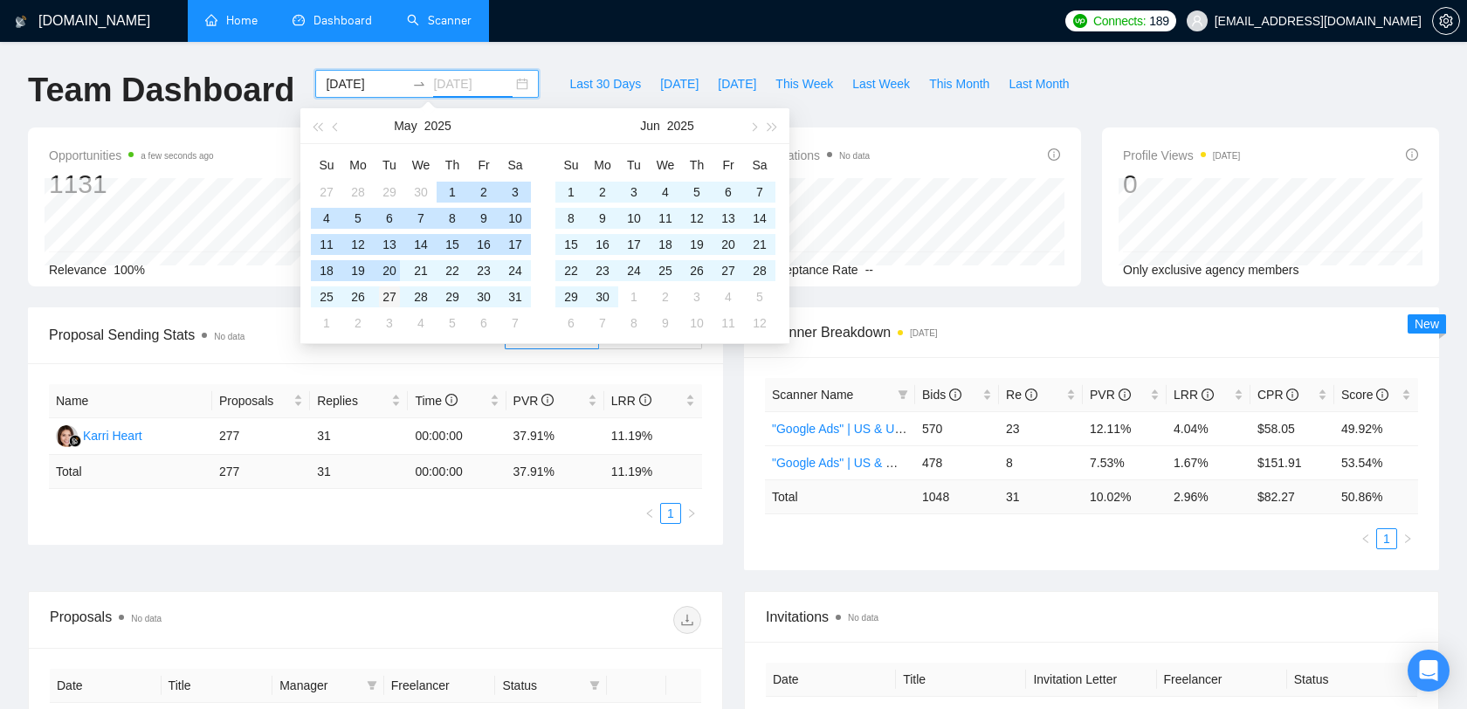
type input "[DATE]"
click at [382, 292] on div "27" at bounding box center [389, 296] width 21 height 21
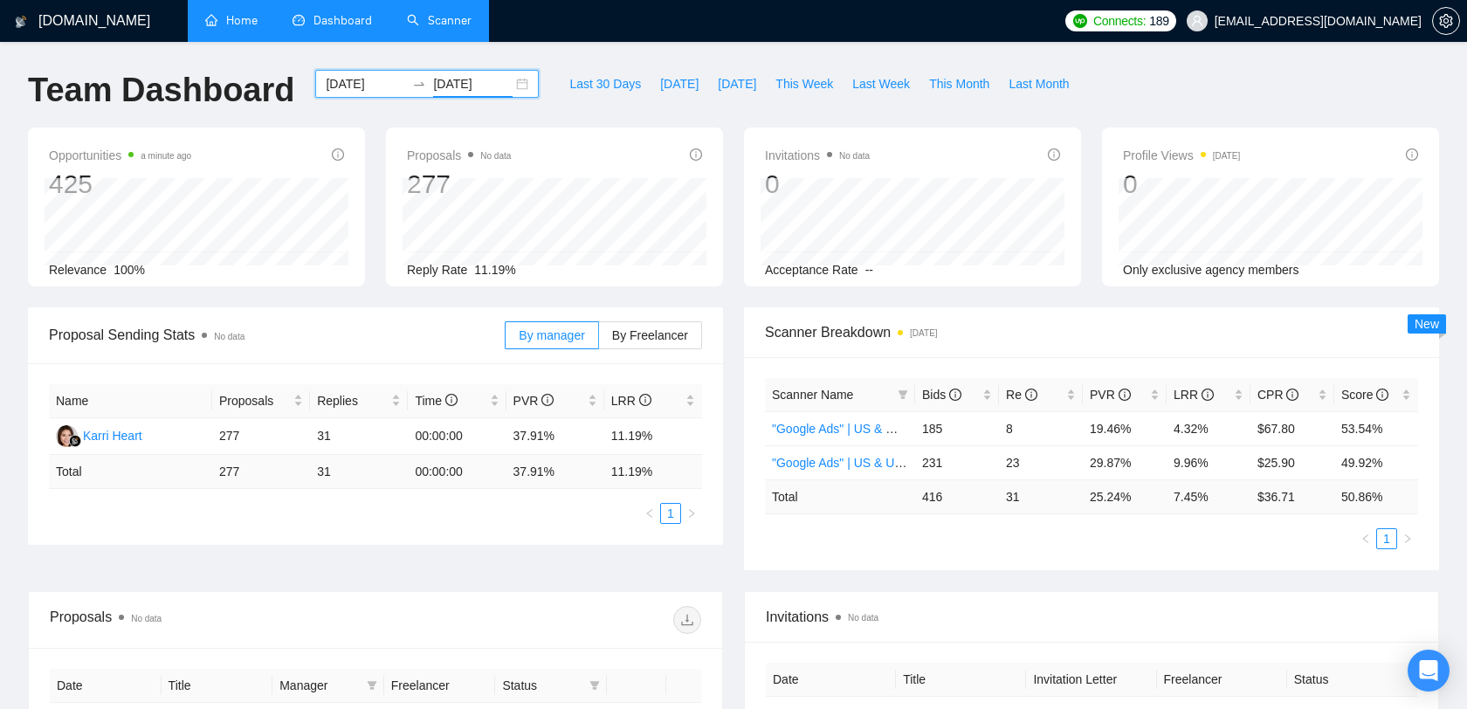
click at [471, 28] on link "Scanner" at bounding box center [439, 20] width 65 height 15
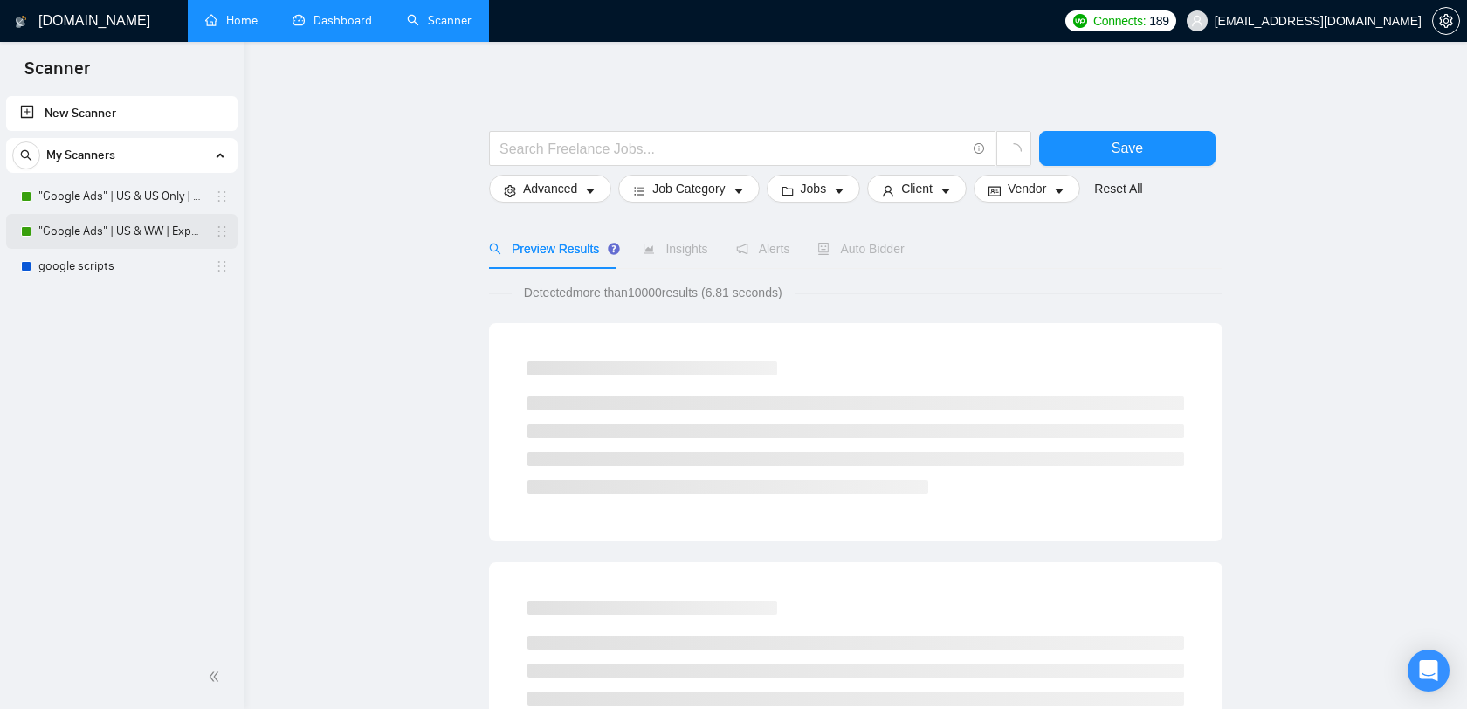
click at [141, 240] on link ""Google Ads" | US & WW | Expert" at bounding box center [121, 231] width 166 height 35
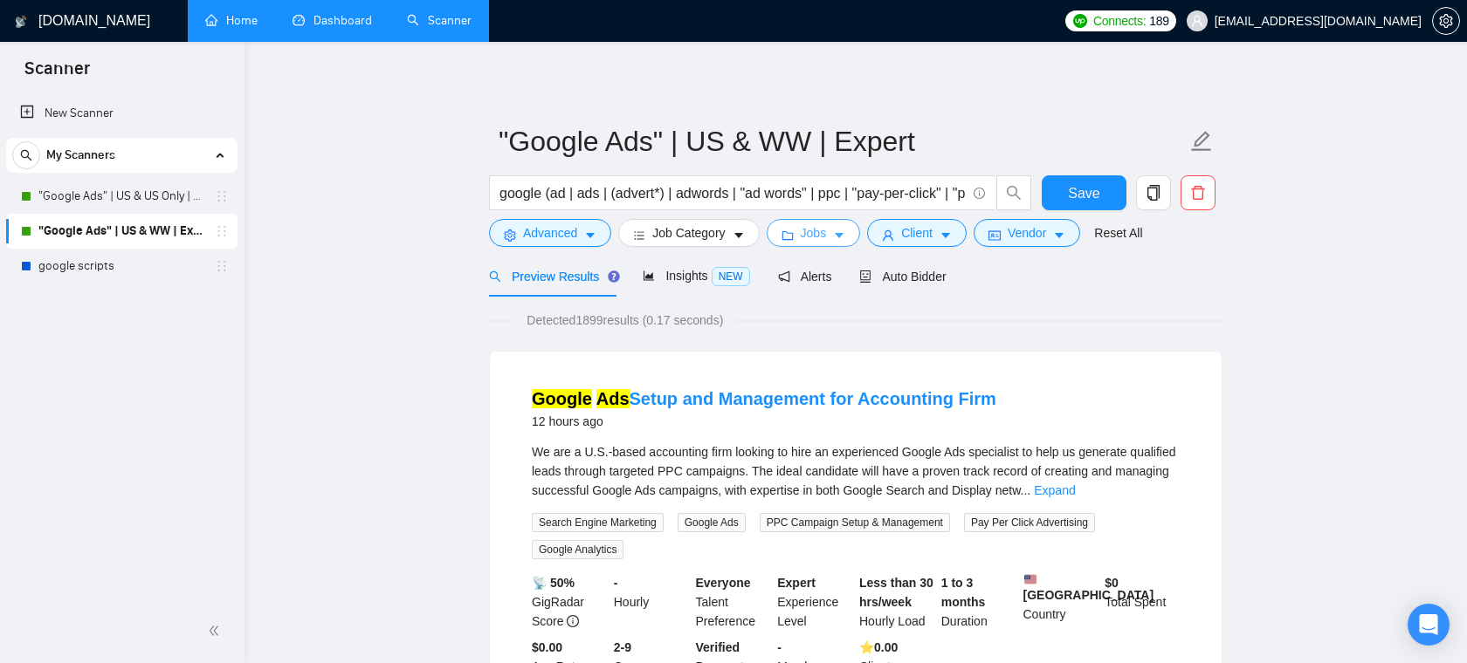
click at [813, 237] on span "Jobs" at bounding box center [814, 232] width 26 height 19
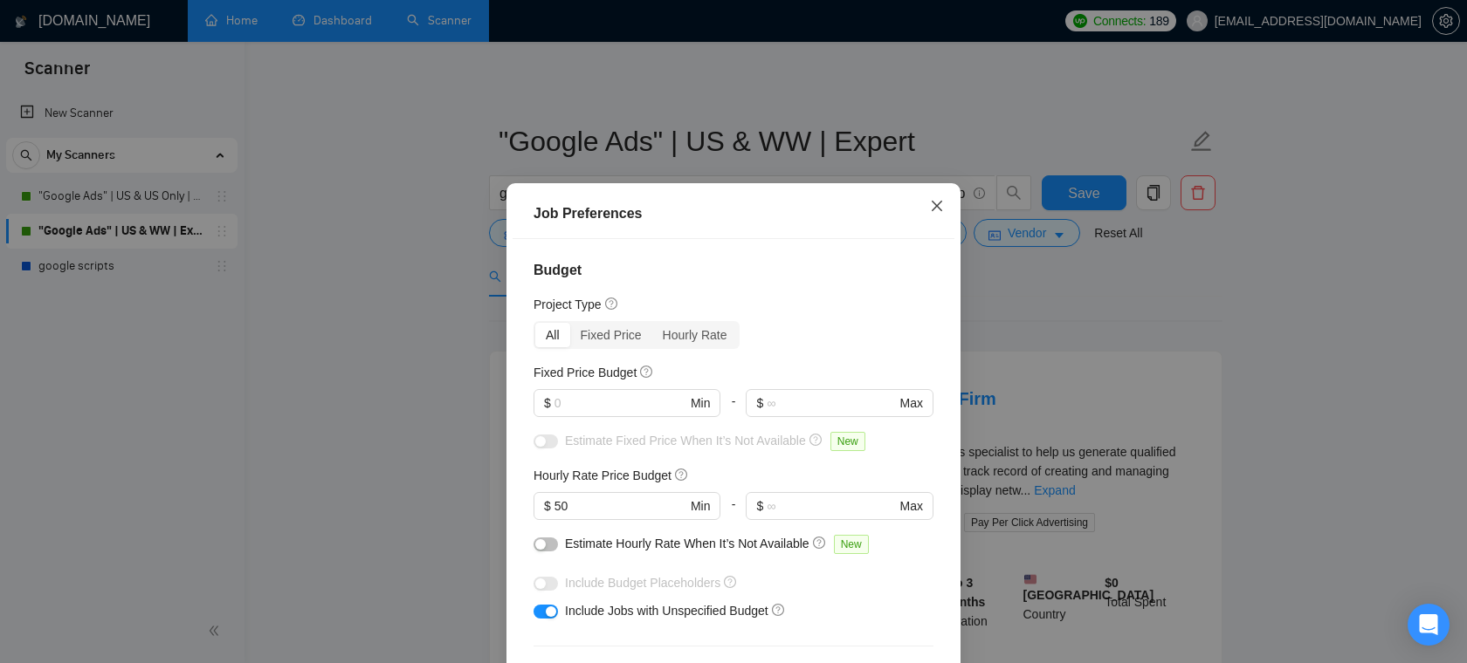
click at [932, 205] on icon "close" at bounding box center [937, 206] width 14 height 14
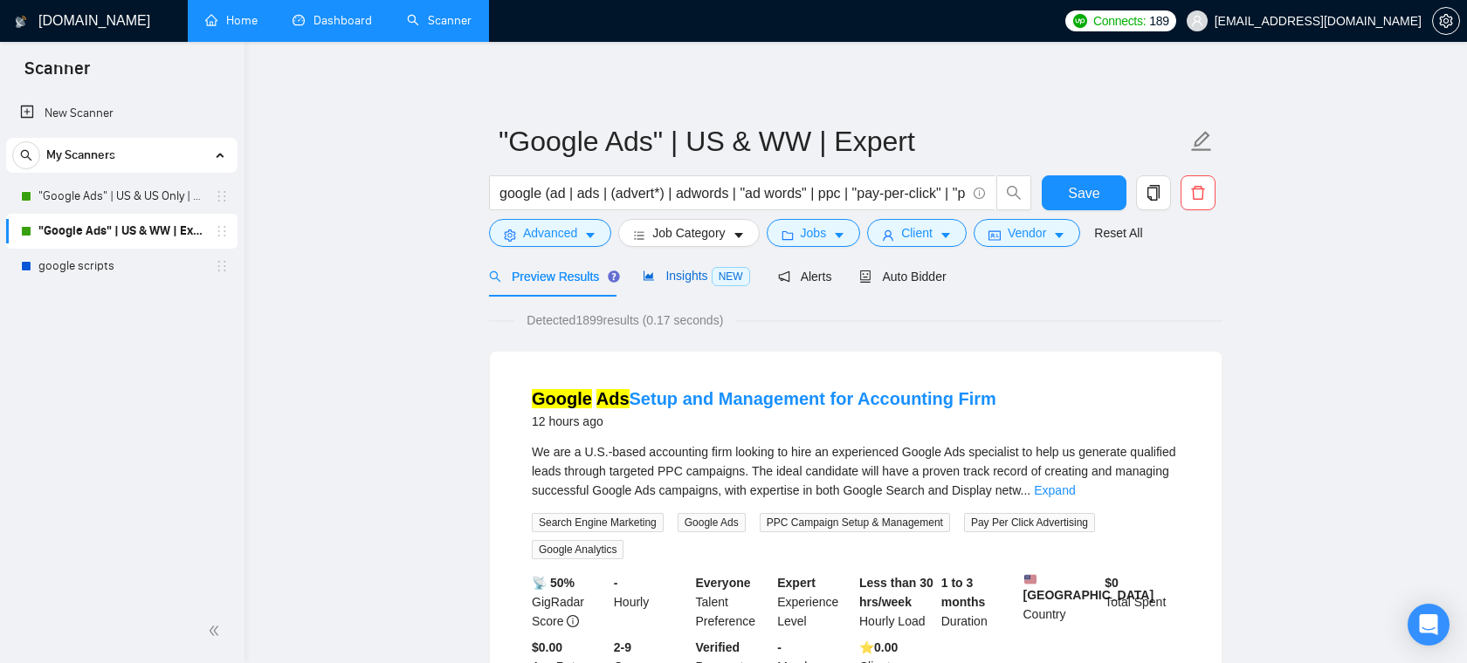
click at [688, 283] on div "Insights NEW" at bounding box center [696, 276] width 107 height 20
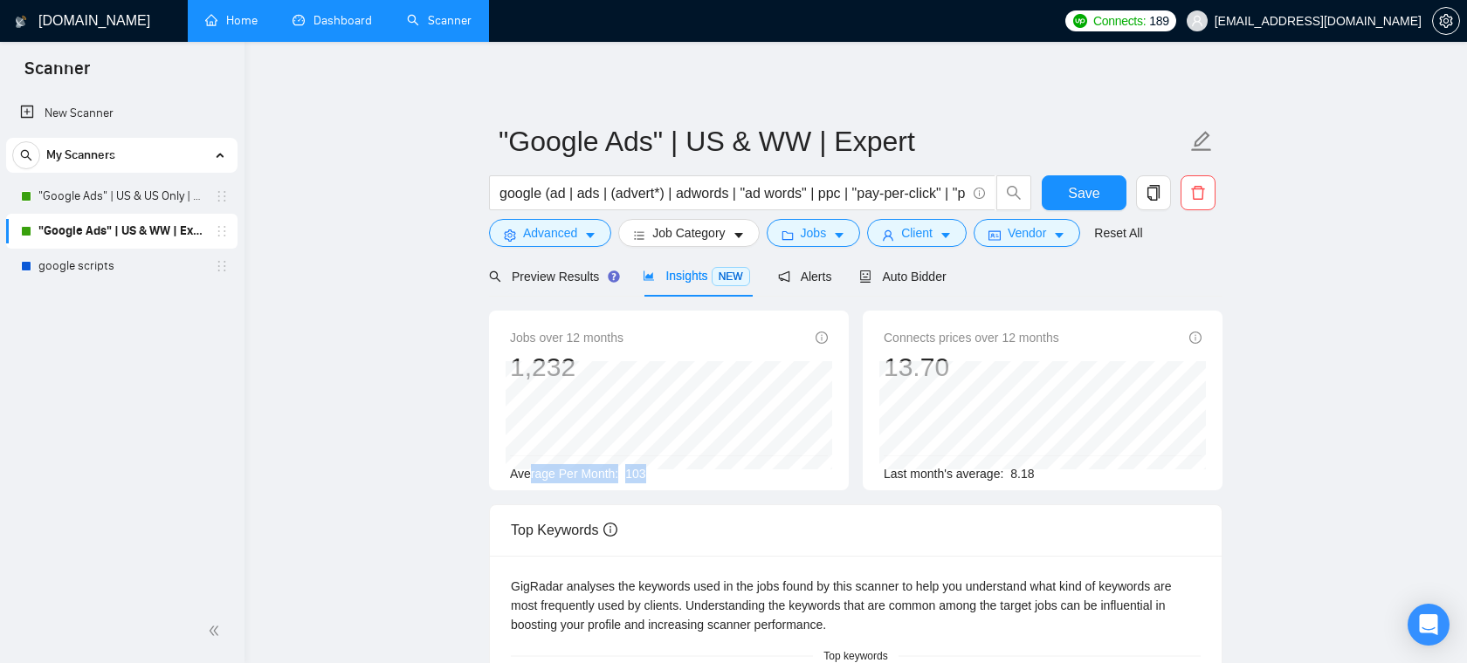
drag, startPoint x: 669, startPoint y: 474, endPoint x: 531, endPoint y: 474, distance: 137.9
click at [531, 474] on div "Average Per Month: 103" at bounding box center [669, 473] width 318 height 19
click at [1015, 244] on button "Vendor" at bounding box center [1026, 233] width 107 height 28
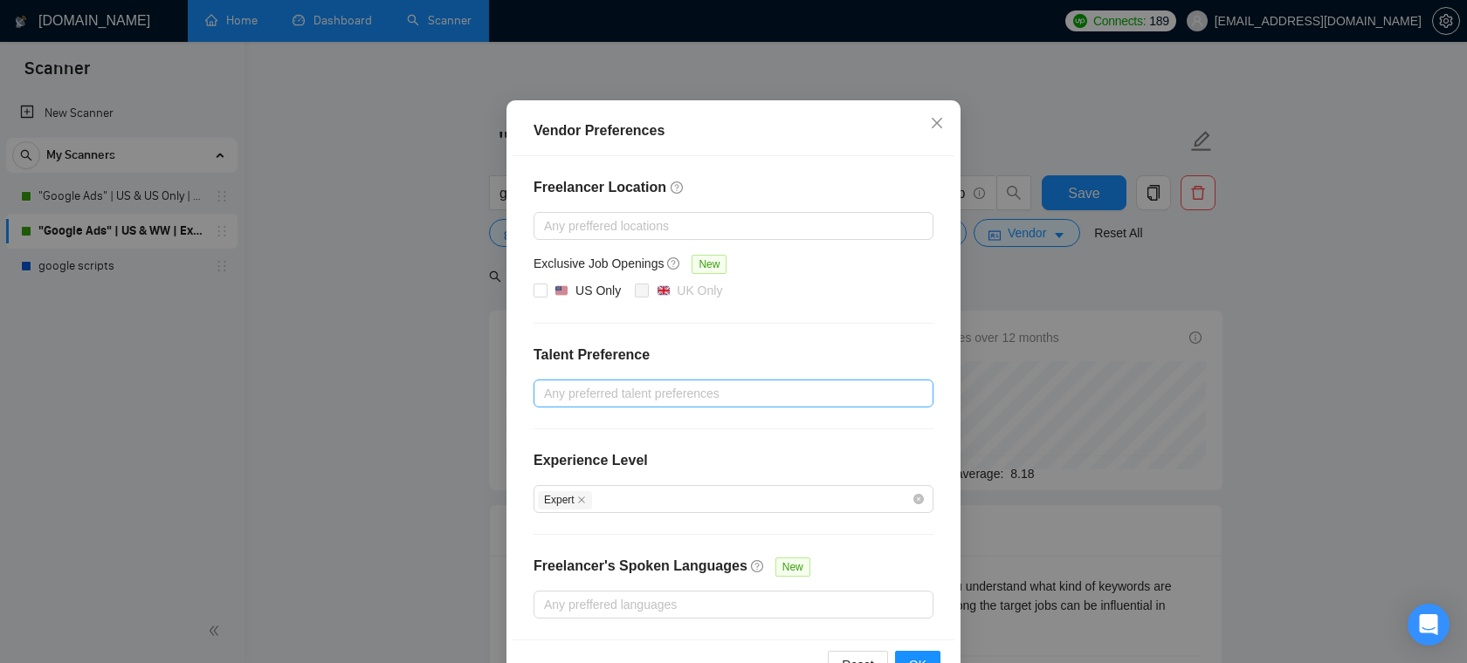
scroll to position [100, 0]
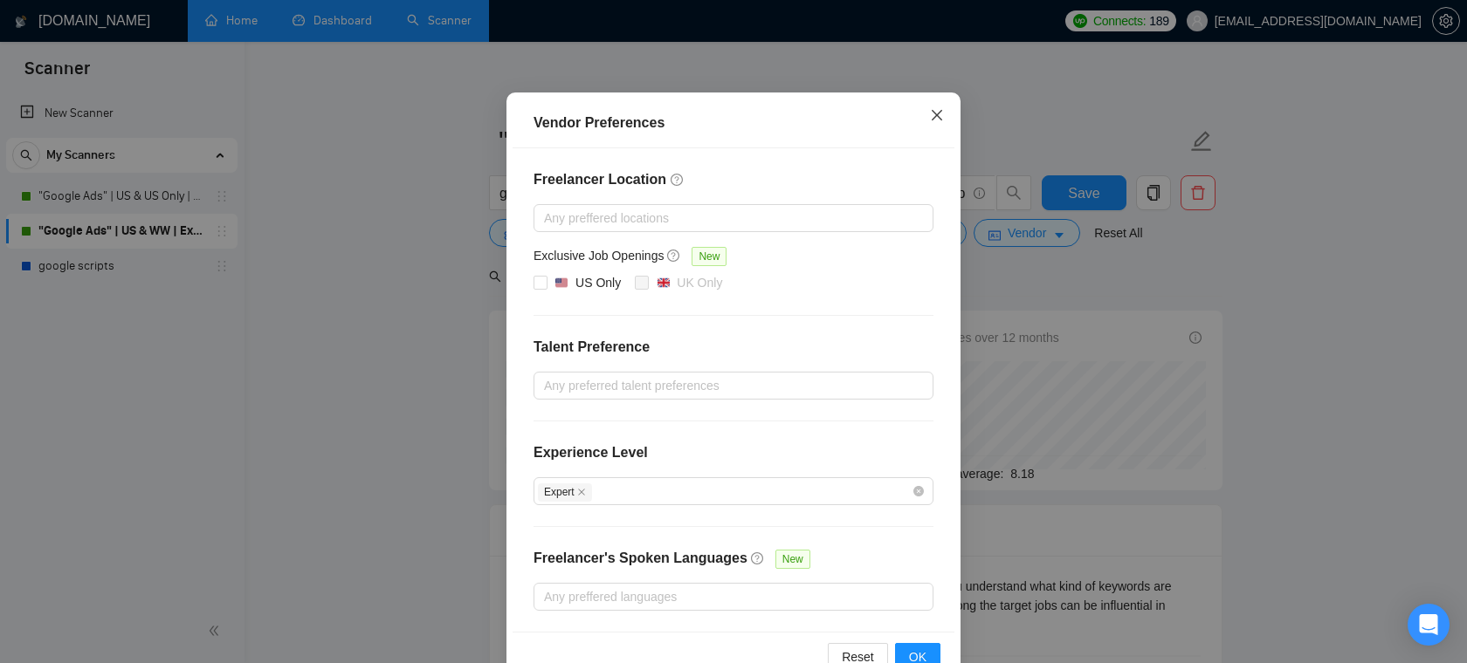
click at [949, 114] on span "Close" at bounding box center [936, 116] width 47 height 47
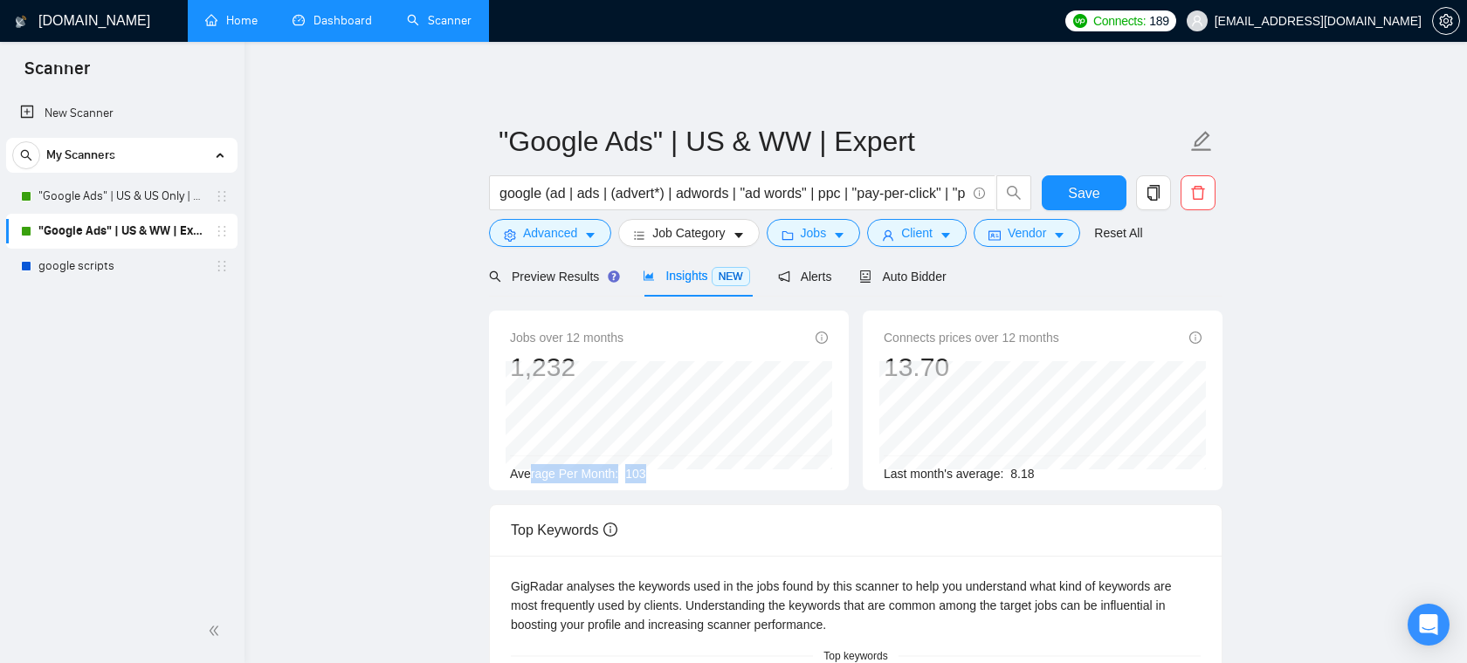
scroll to position [57, 0]
click at [933, 249] on form ""Google Ads" | US & WW | Expert google (ad | ads | (advert*) | adwords | "ad wo…" at bounding box center [855, 184] width 733 height 142
click at [932, 235] on span "Client" at bounding box center [916, 232] width 31 height 19
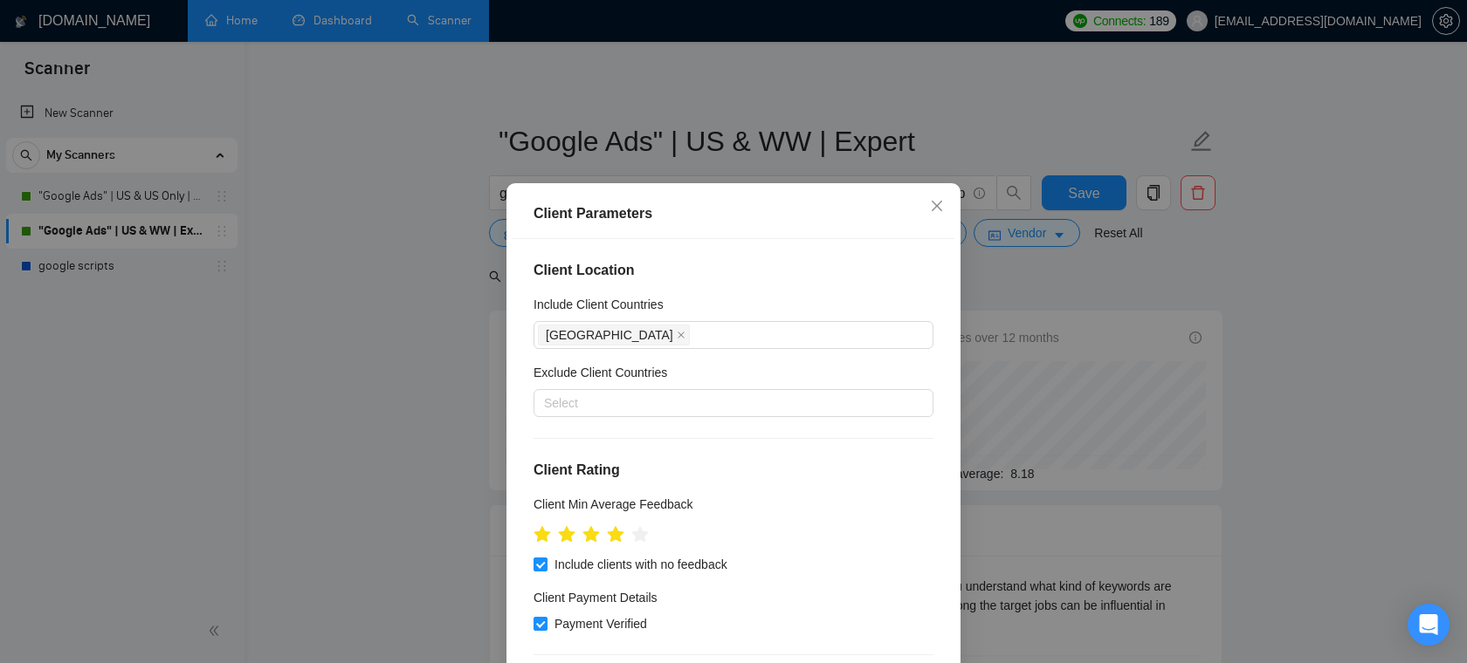
scroll to position [189, 0]
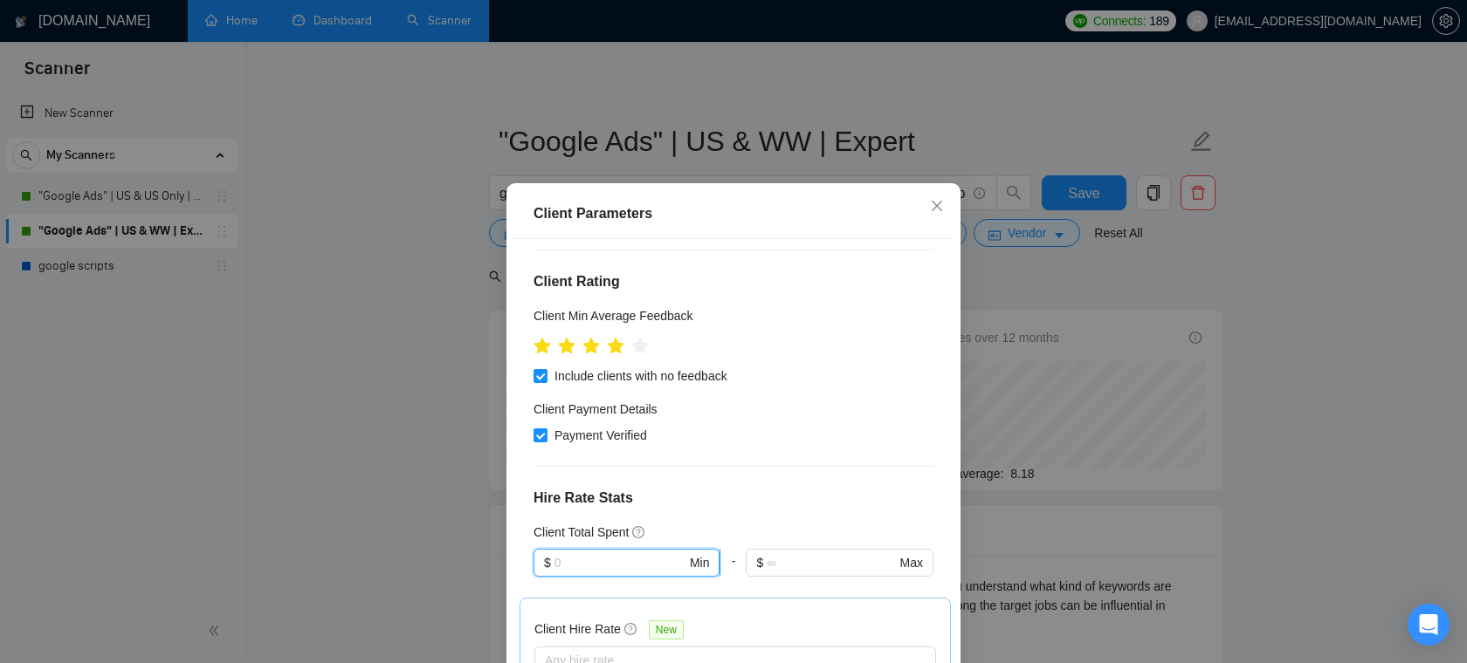
click at [621, 561] on input "text" at bounding box center [620, 562] width 132 height 19
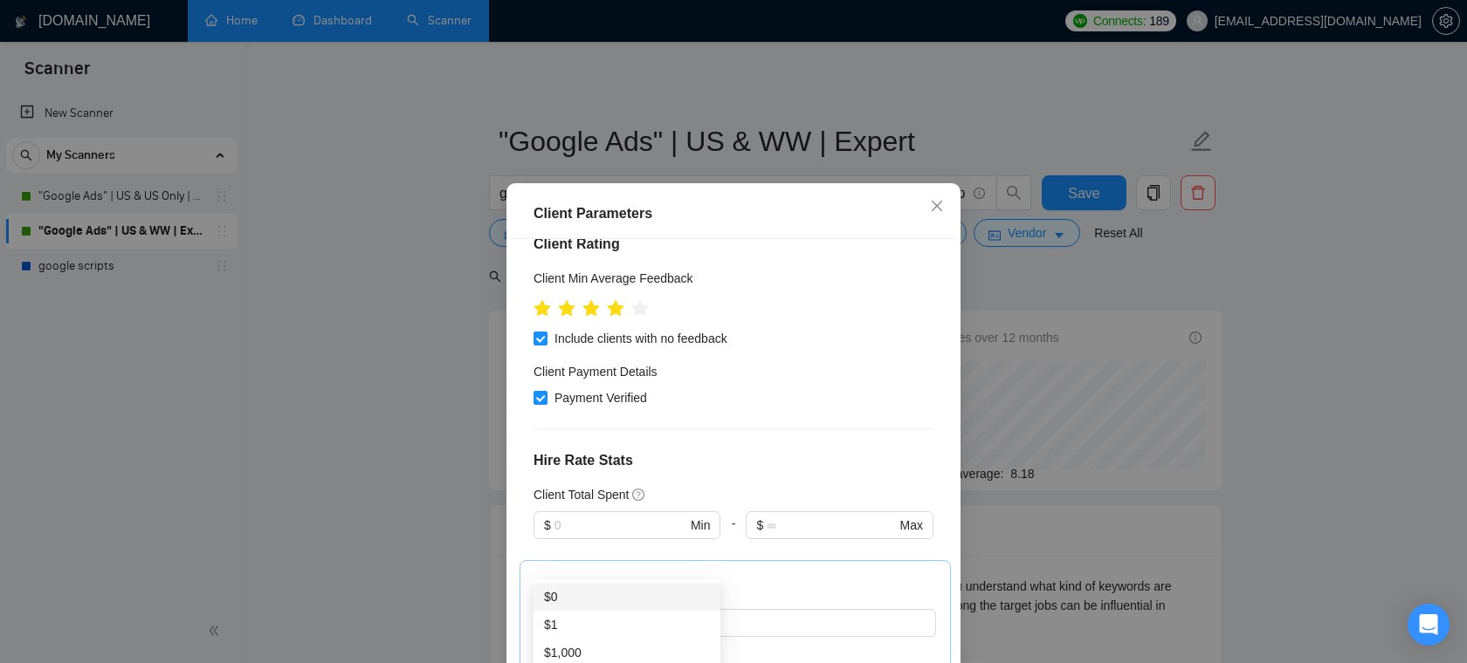
click at [764, 406] on div "Payment Verified" at bounding box center [733, 397] width 400 height 19
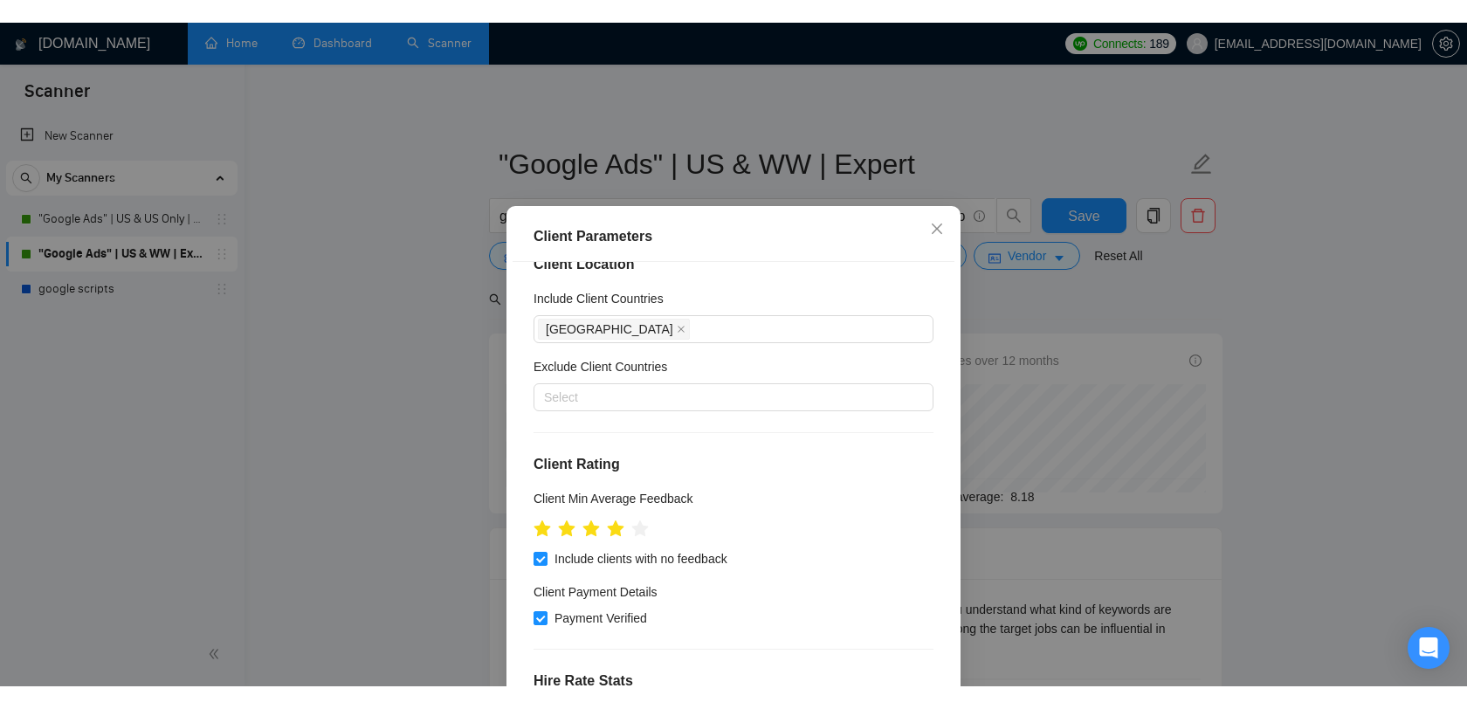
scroll to position [17, 0]
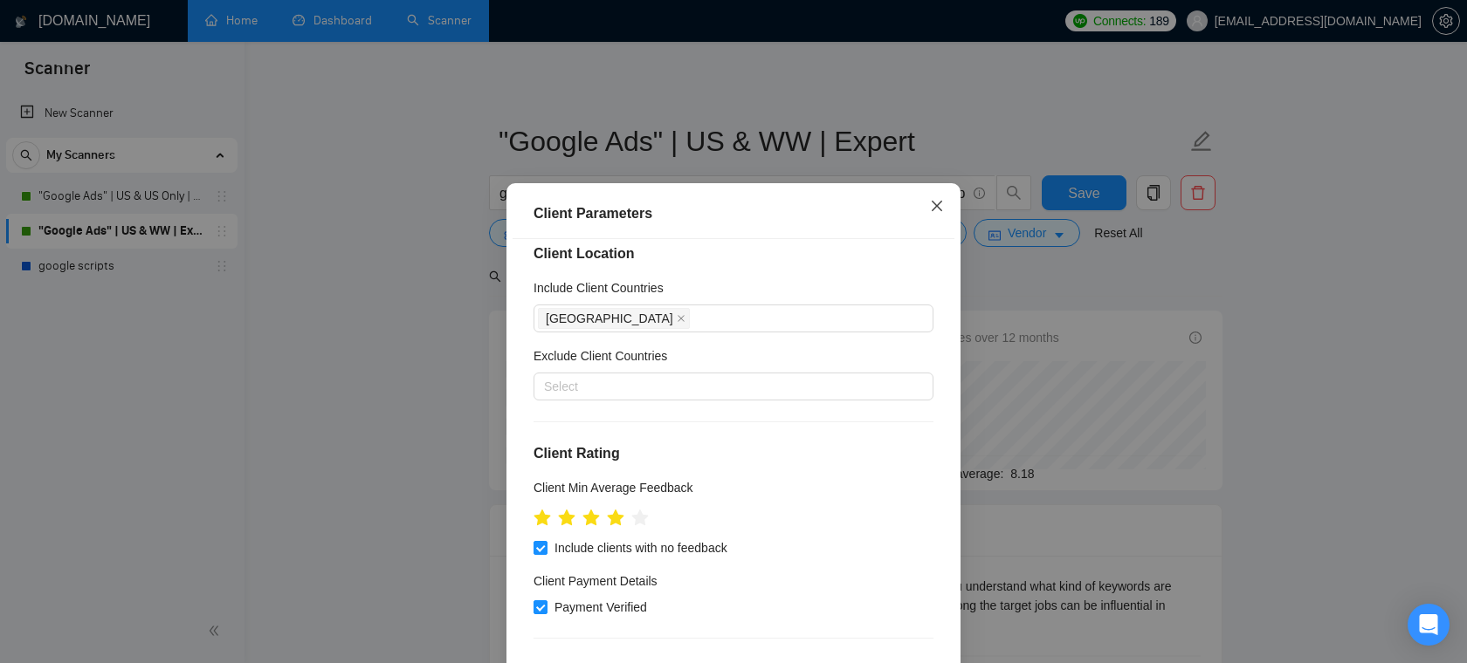
click at [945, 213] on span "Close" at bounding box center [936, 206] width 47 height 47
